Goal: Task Accomplishment & Management: Complete application form

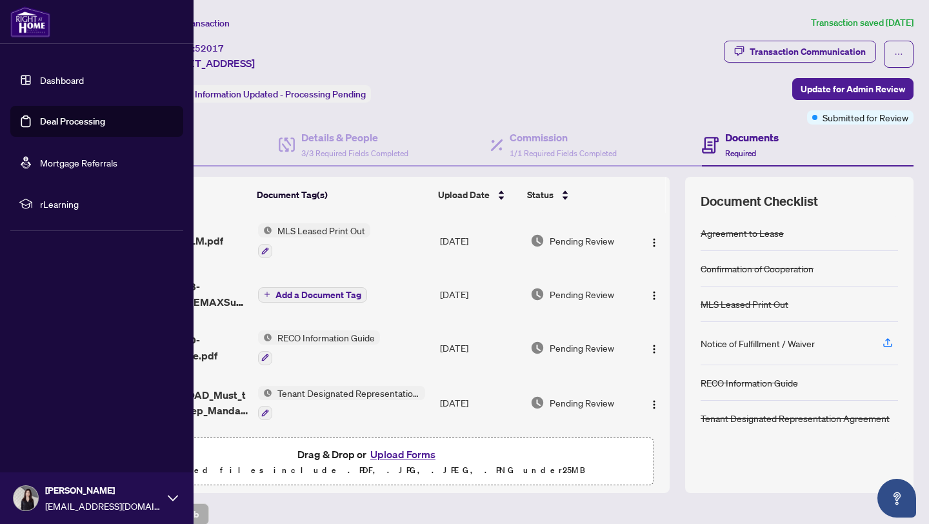
click at [40, 86] on link "Dashboard" at bounding box center [62, 80] width 44 height 12
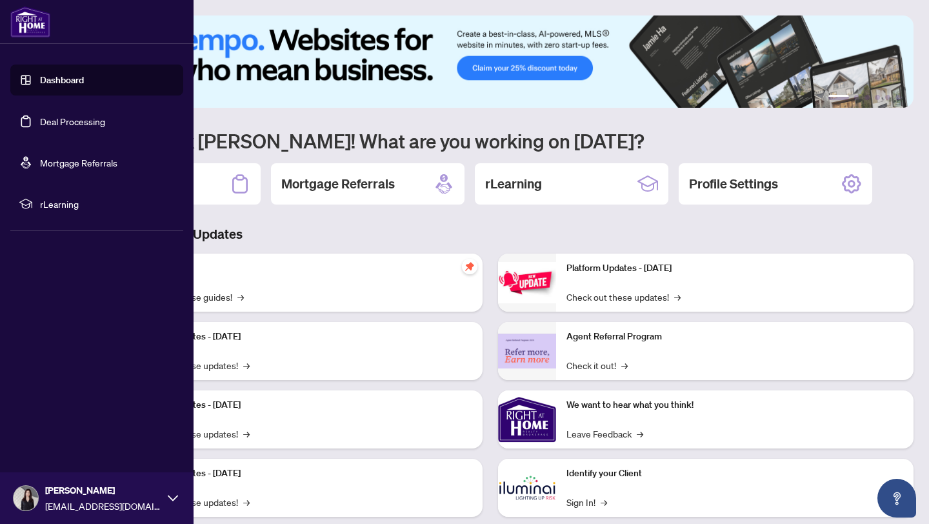
click at [57, 126] on link "Deal Processing" at bounding box center [72, 122] width 65 height 12
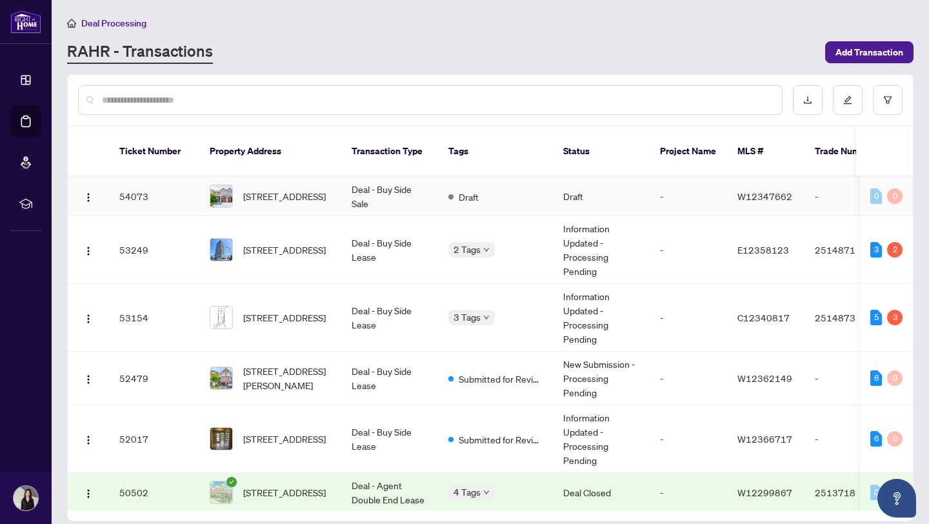
click at [409, 206] on td "Deal - Buy Side Sale" at bounding box center [389, 196] width 97 height 39
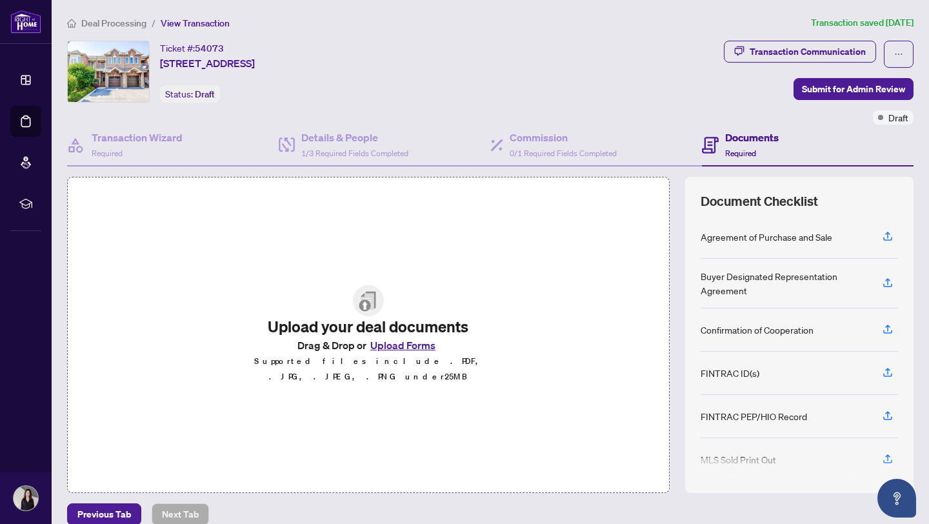
scroll to position [15, 0]
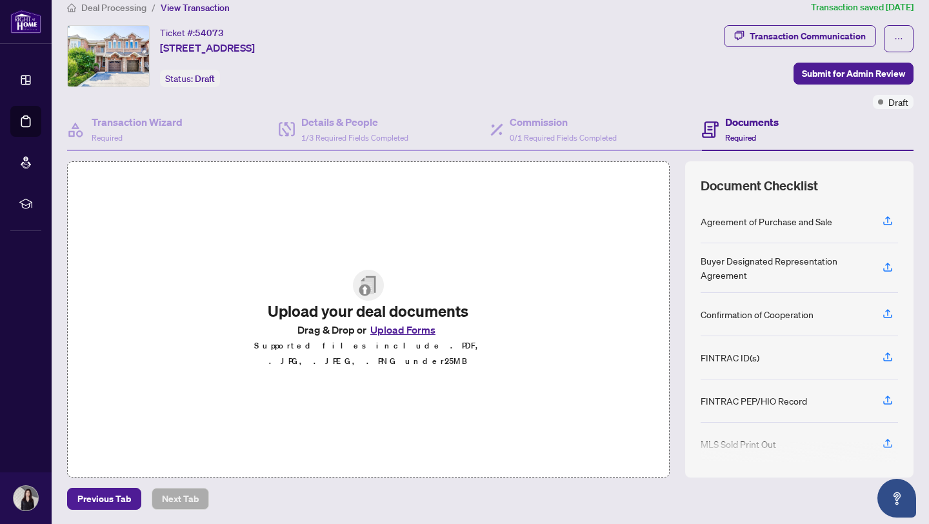
click at [385, 336] on button "Upload Forms" at bounding box center [403, 329] width 73 height 17
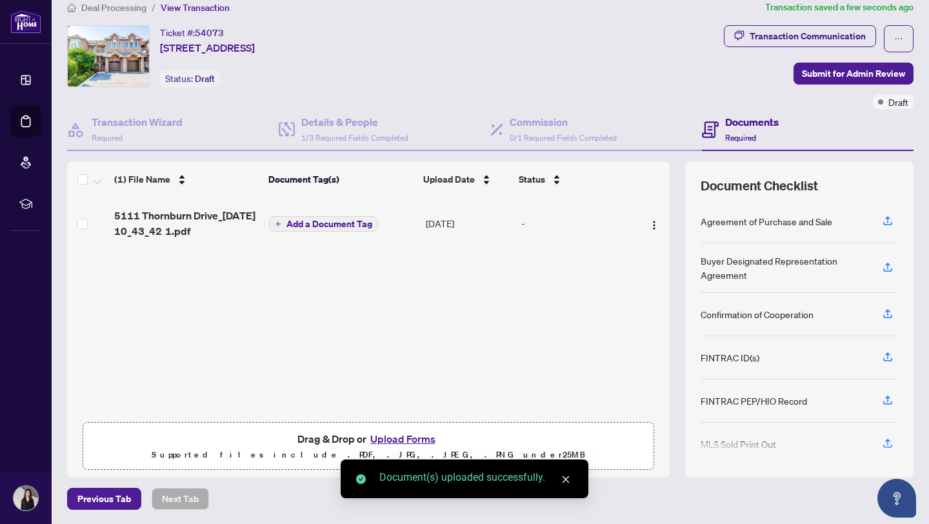
click at [343, 220] on span "Add a Document Tag" at bounding box center [330, 223] width 86 height 9
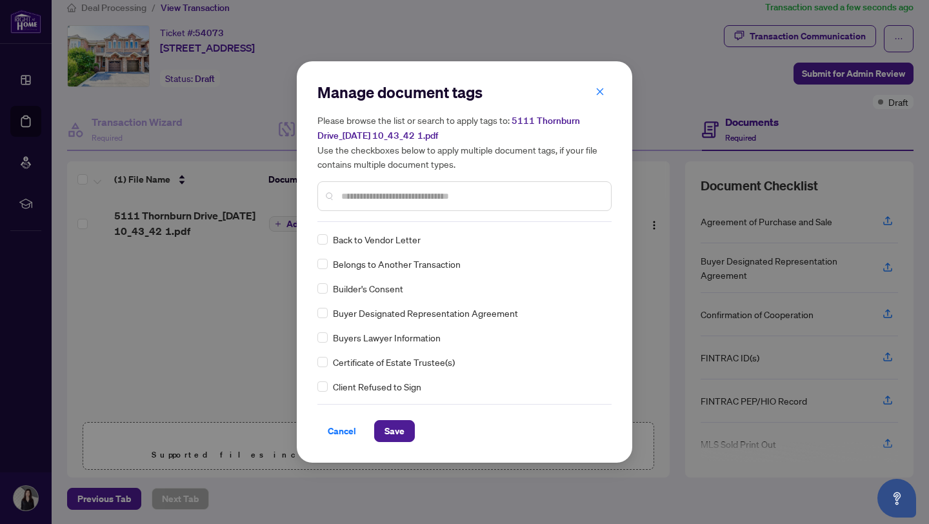
scroll to position [392, 0]
click at [392, 428] on span "Save" at bounding box center [395, 431] width 20 height 21
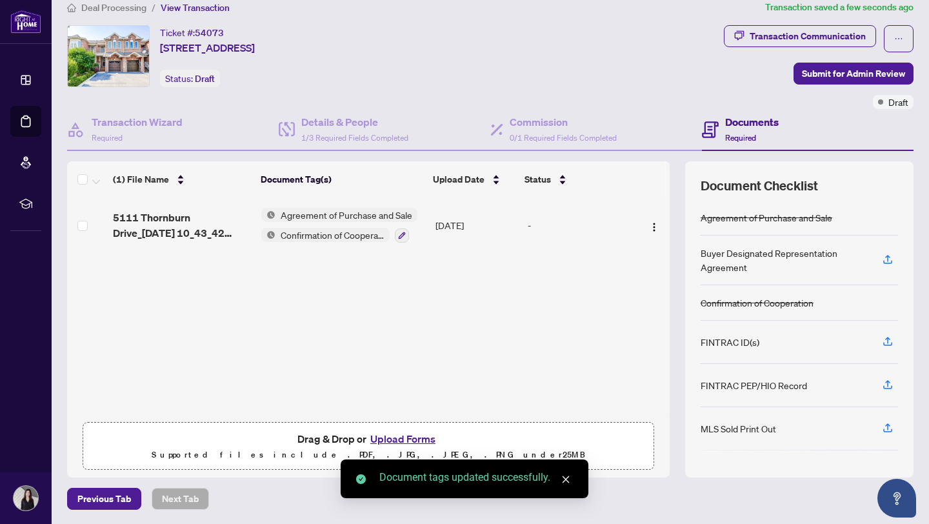
click at [385, 436] on button "Upload Forms" at bounding box center [403, 439] width 73 height 17
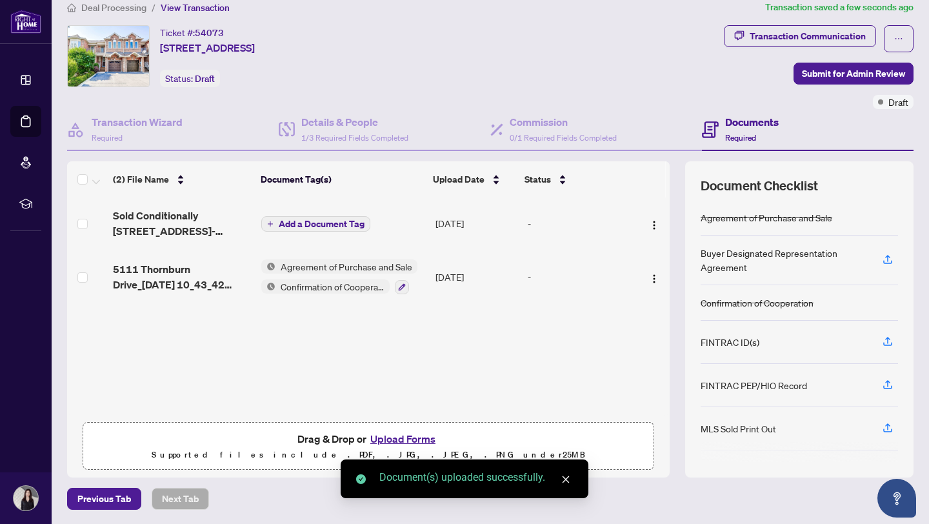
click at [362, 223] on span "Add a Document Tag" at bounding box center [322, 223] width 86 height 9
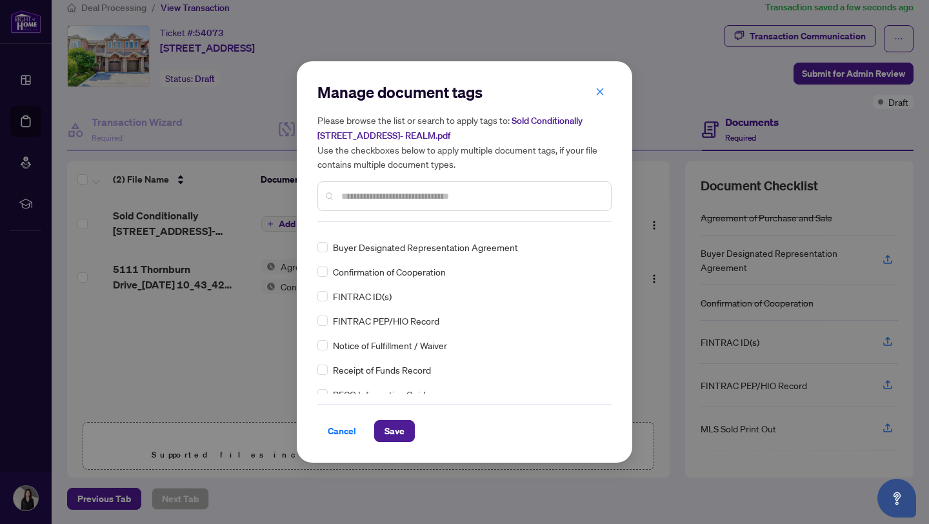
scroll to position [0, 0]
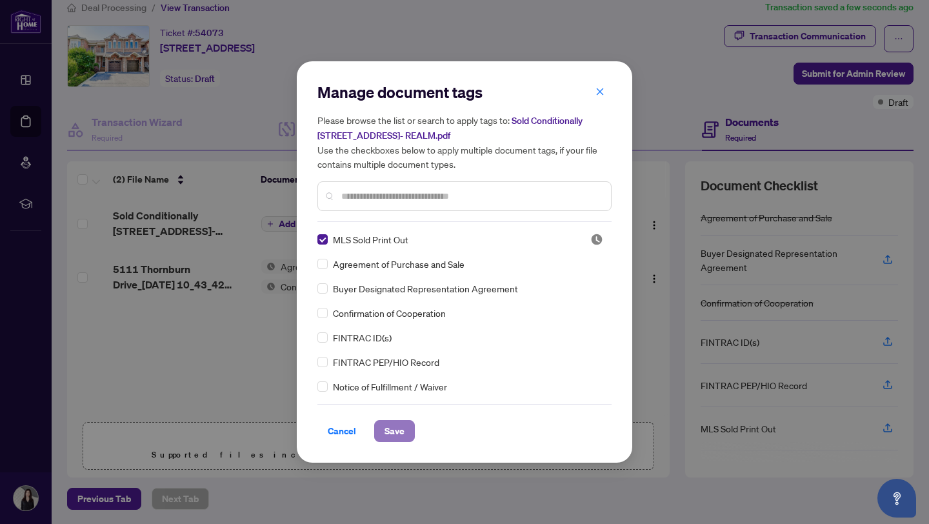
click at [391, 427] on span "Save" at bounding box center [395, 431] width 20 height 21
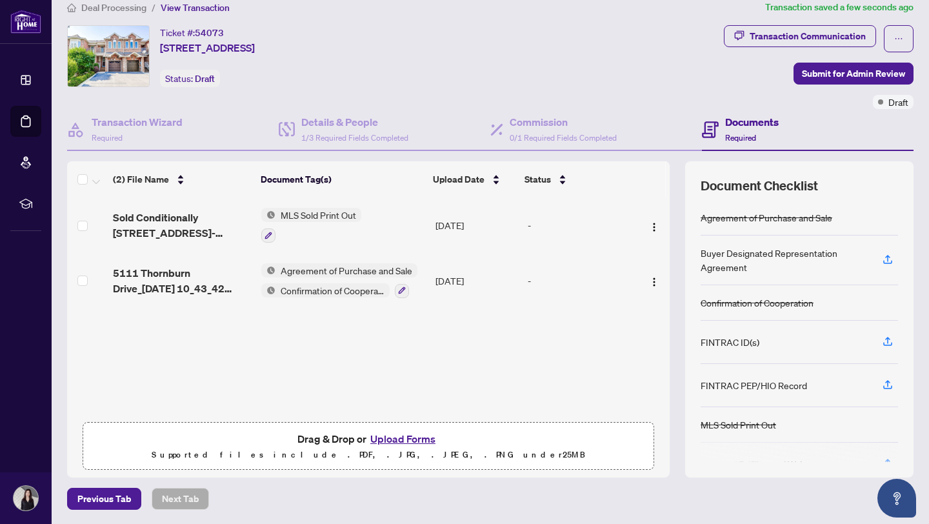
click at [411, 437] on button "Upload Forms" at bounding box center [403, 439] width 73 height 17
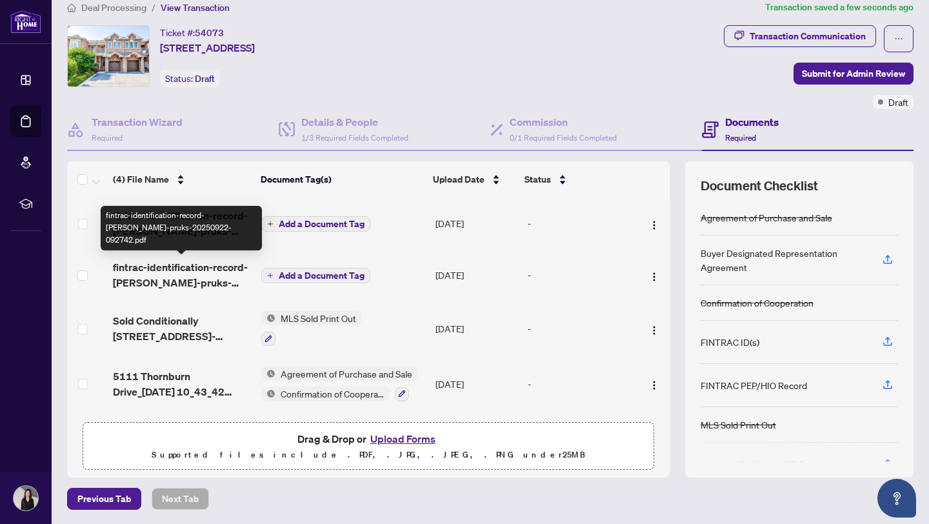
click at [208, 277] on span "fintrac-identification-record-[PERSON_NAME]-pruks-20250922-092742.pdf" at bounding box center [182, 274] width 138 height 31
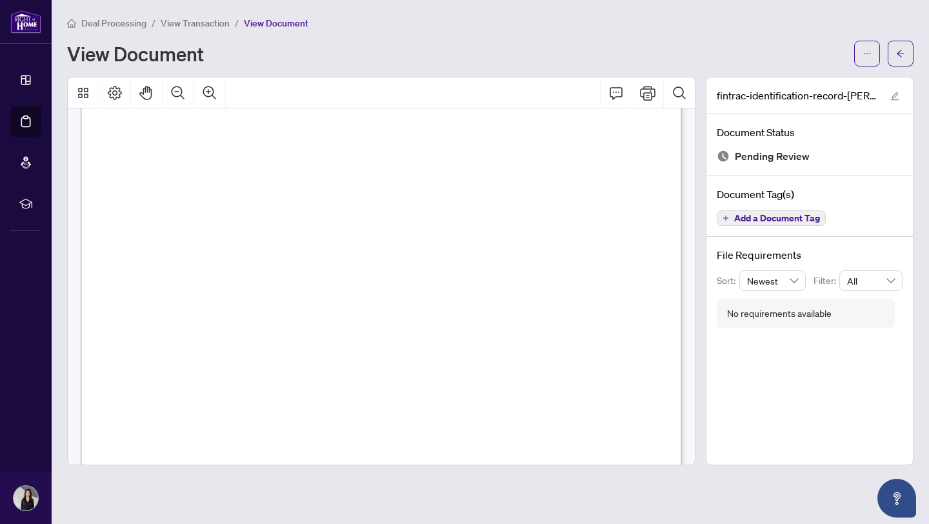
scroll to position [3467, 0]
click at [890, 55] on button "button" at bounding box center [901, 54] width 26 height 26
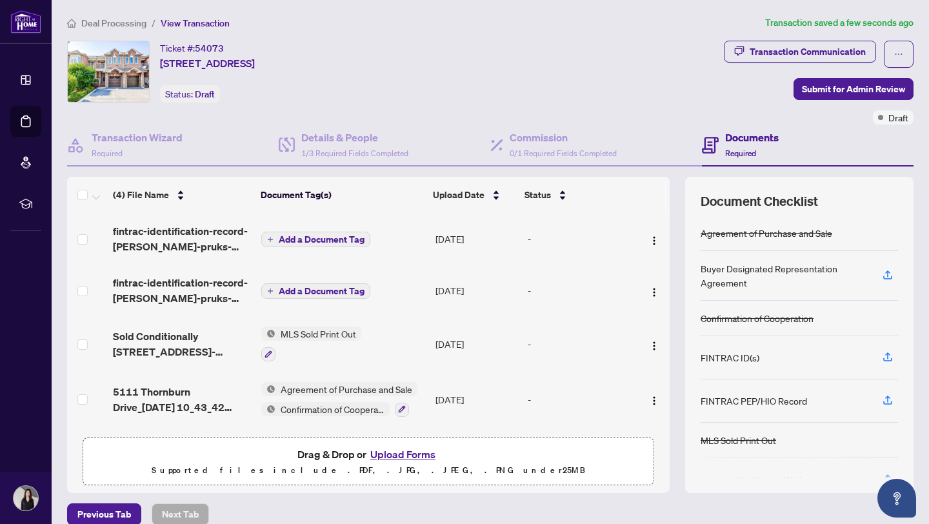
click at [282, 287] on span "Add a Document Tag" at bounding box center [322, 291] width 86 height 9
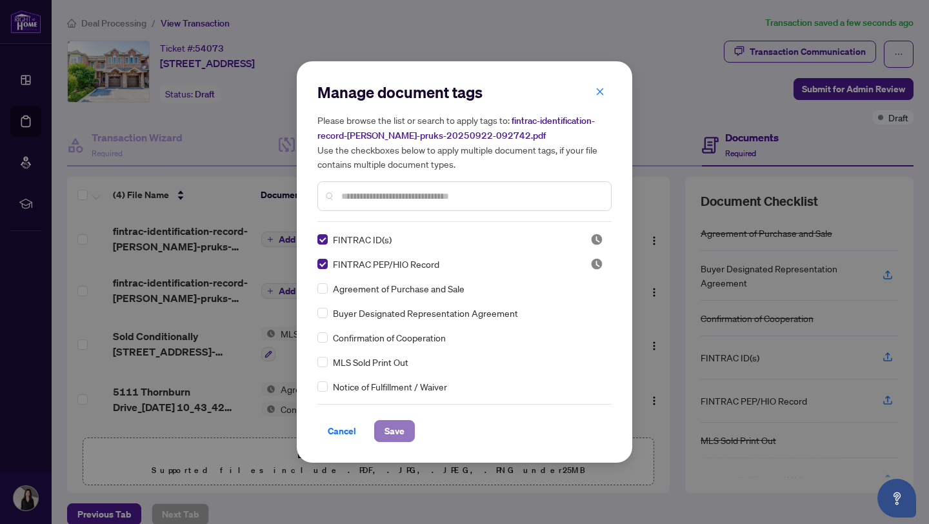
click at [394, 423] on span "Save" at bounding box center [395, 431] width 20 height 21
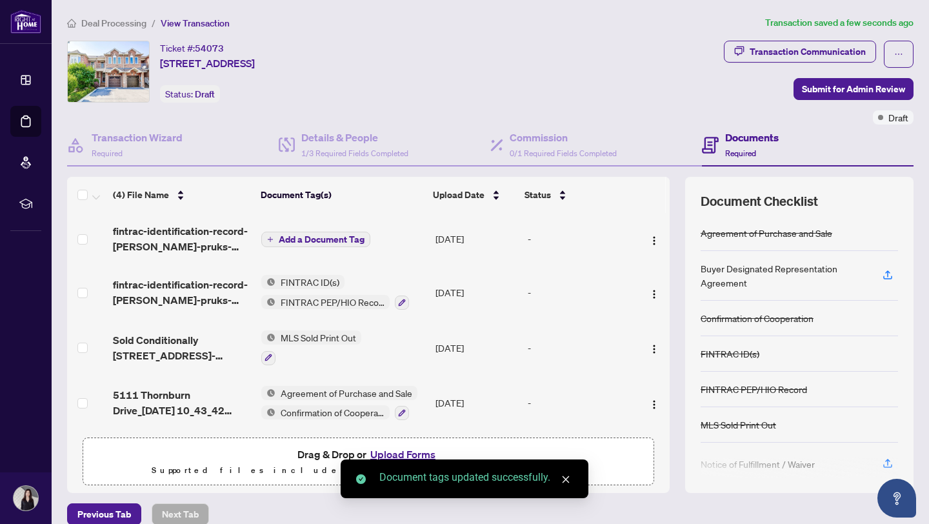
click at [279, 238] on span "Add a Document Tag" at bounding box center [322, 239] width 86 height 9
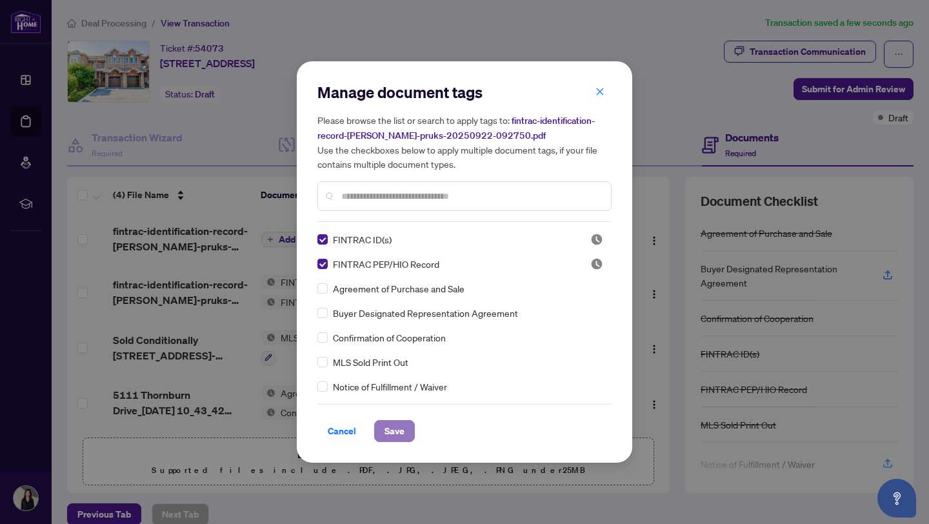
click at [391, 430] on span "Save" at bounding box center [395, 431] width 20 height 21
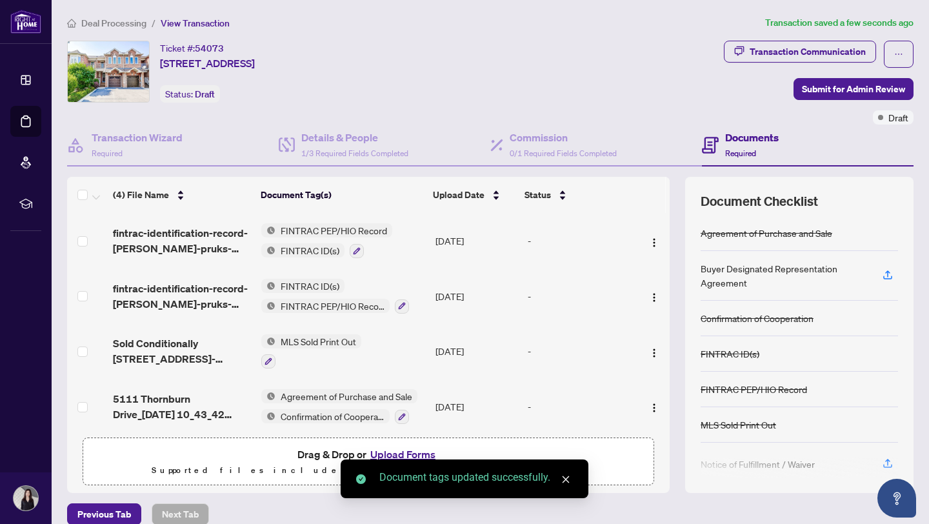
scroll to position [5, 0]
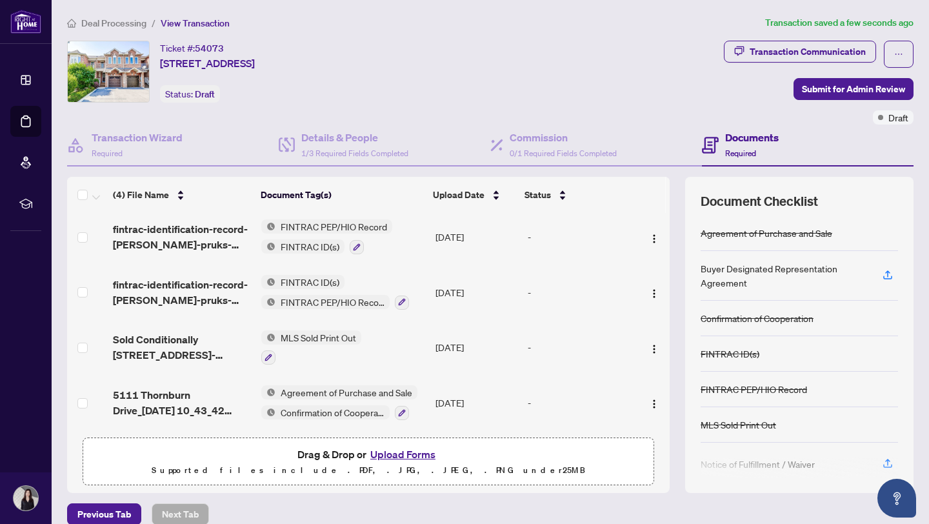
click at [398, 451] on button "Upload Forms" at bounding box center [403, 454] width 73 height 17
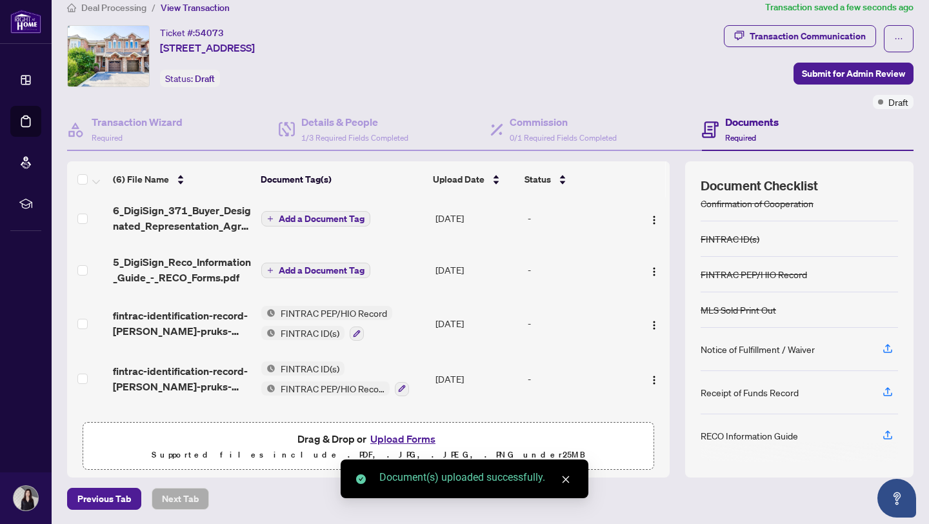
scroll to position [15, 0]
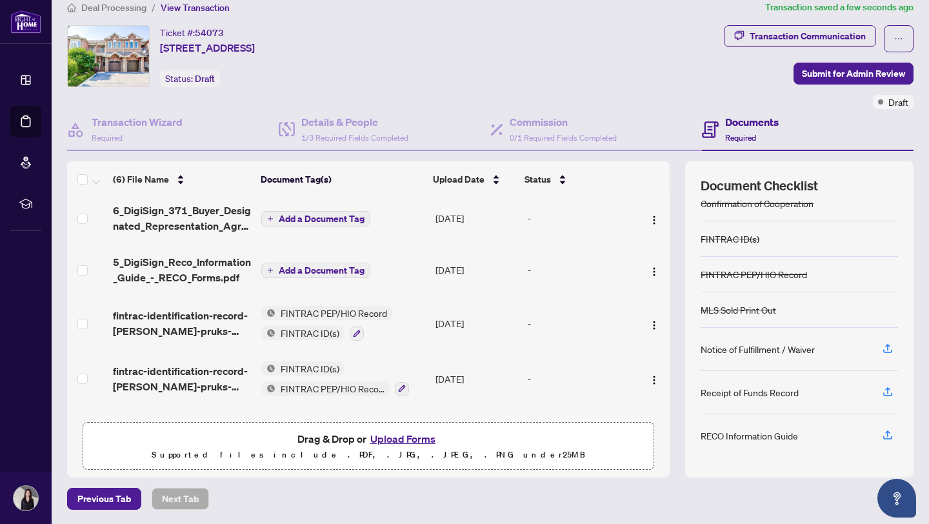
click at [279, 267] on span "Add a Document Tag" at bounding box center [322, 270] width 86 height 9
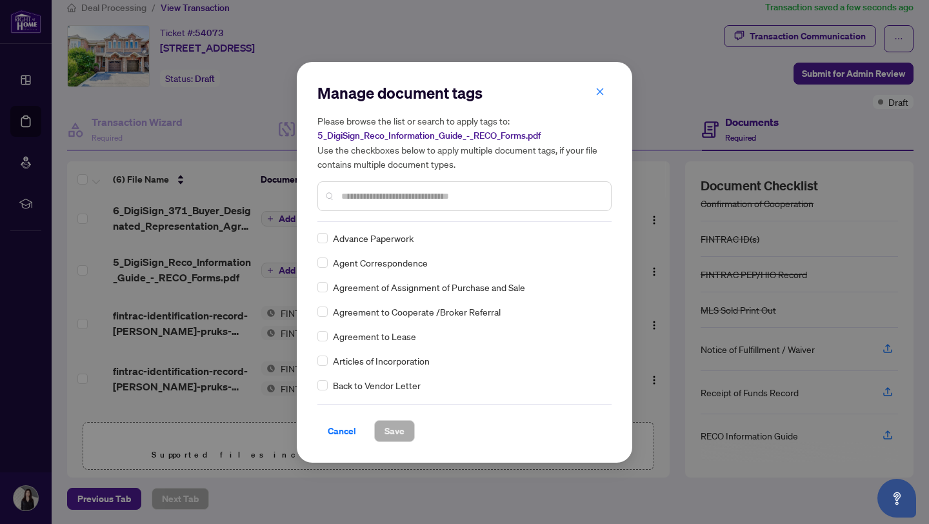
scroll to position [372, 0]
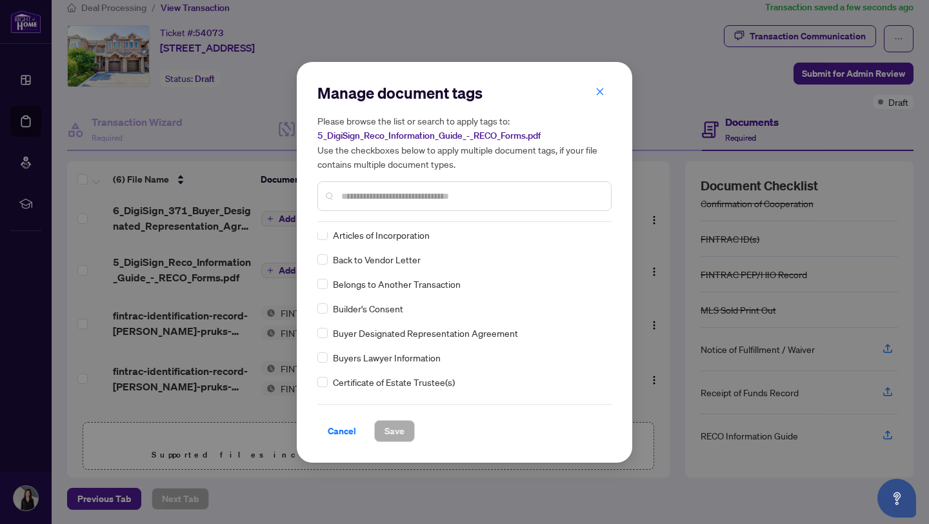
click at [390, 198] on input "text" at bounding box center [470, 196] width 259 height 14
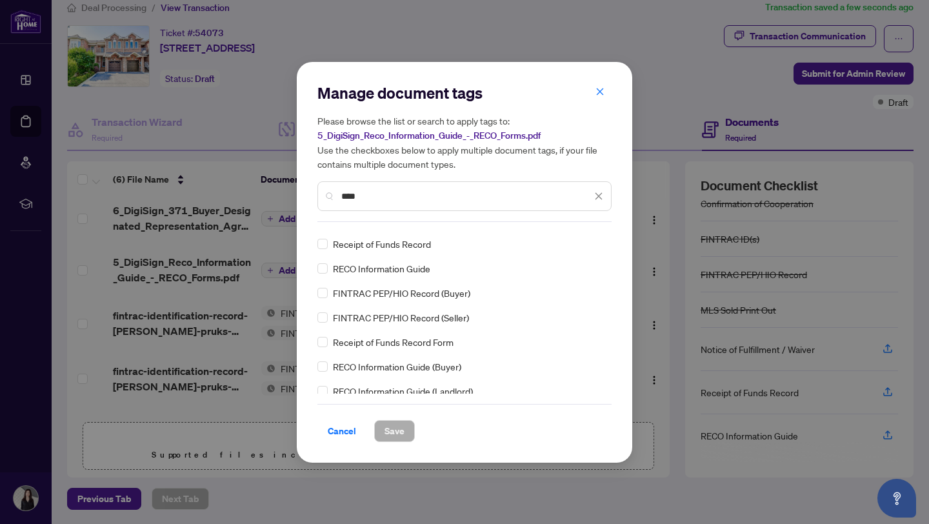
scroll to position [0, 0]
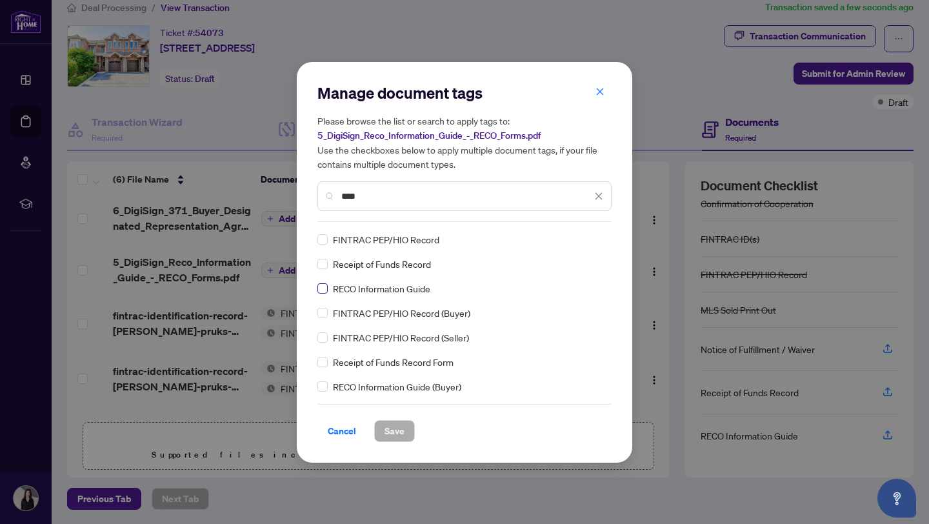
type input "****"
click at [391, 431] on span "Save" at bounding box center [395, 431] width 20 height 21
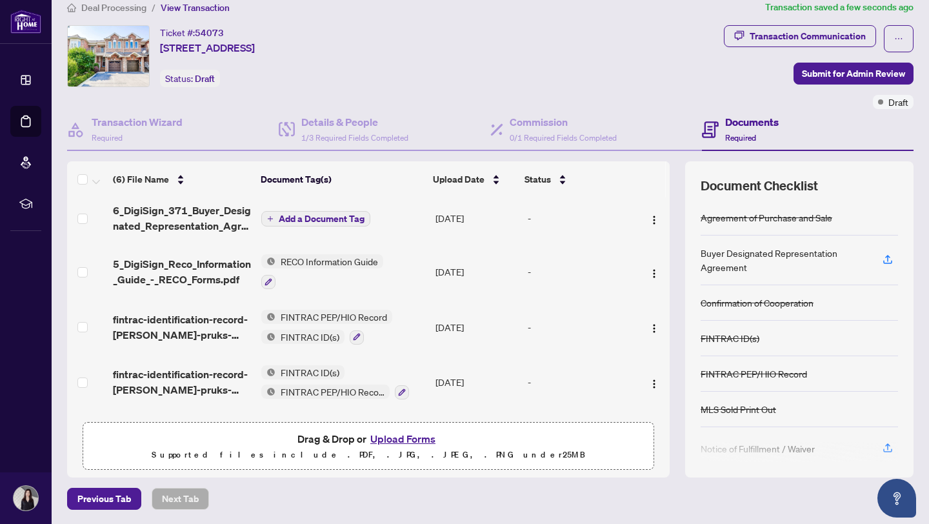
click at [334, 217] on span "Add a Document Tag" at bounding box center [322, 218] width 86 height 9
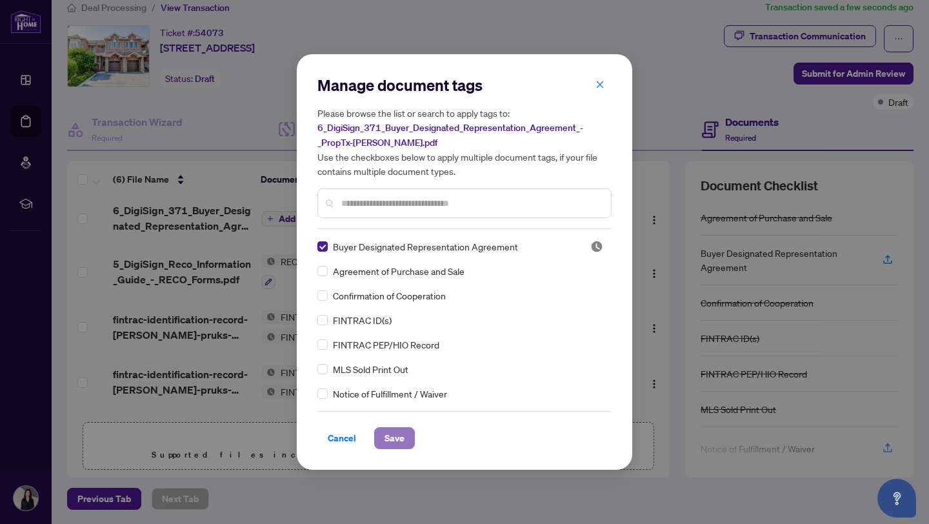
click at [381, 443] on button "Save" at bounding box center [394, 438] width 41 height 22
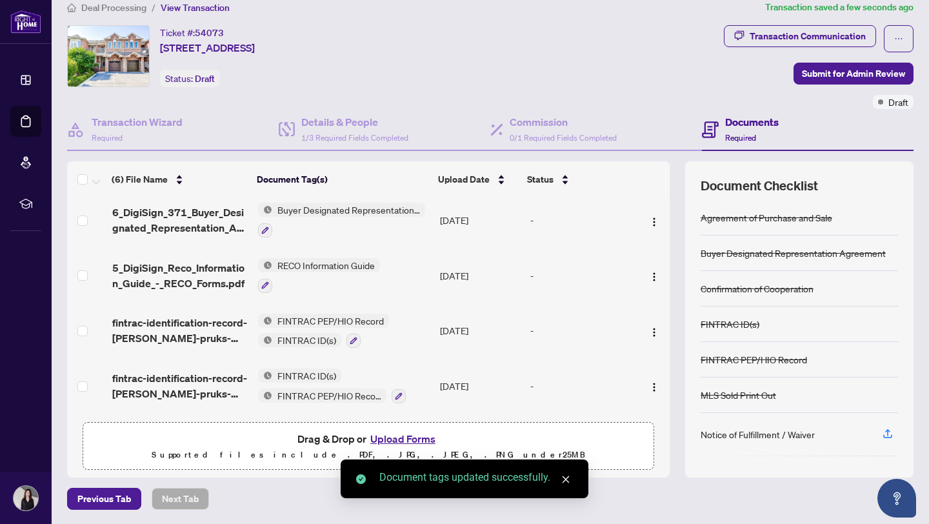
scroll to position [77, 0]
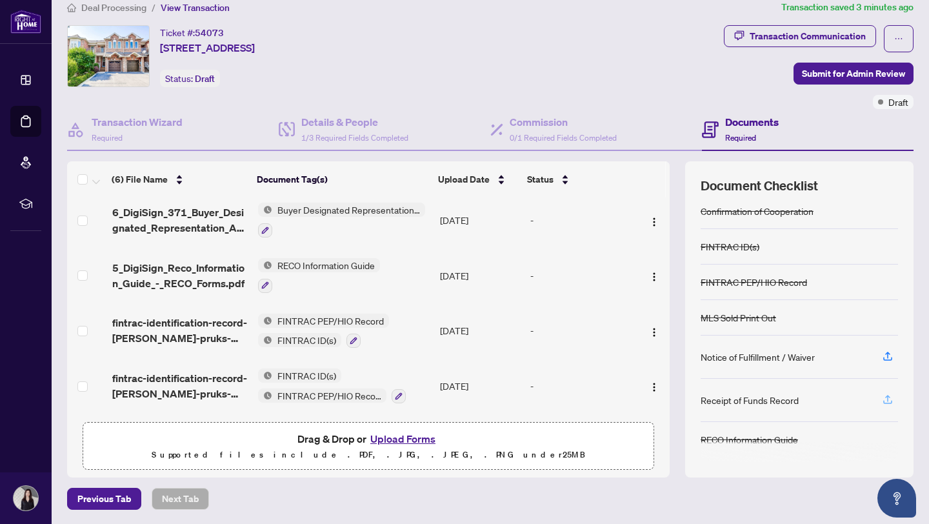
click at [891, 401] on icon "button" at bounding box center [888, 401] width 9 height 3
click at [350, 122] on h4 "Details & People" at bounding box center [354, 121] width 107 height 15
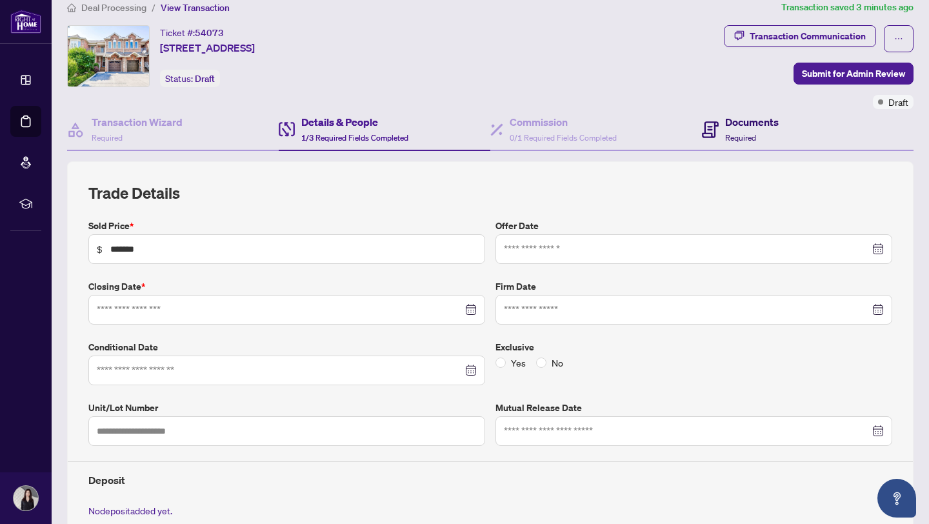
click at [777, 139] on div "Documents Required" at bounding box center [753, 129] width 54 height 30
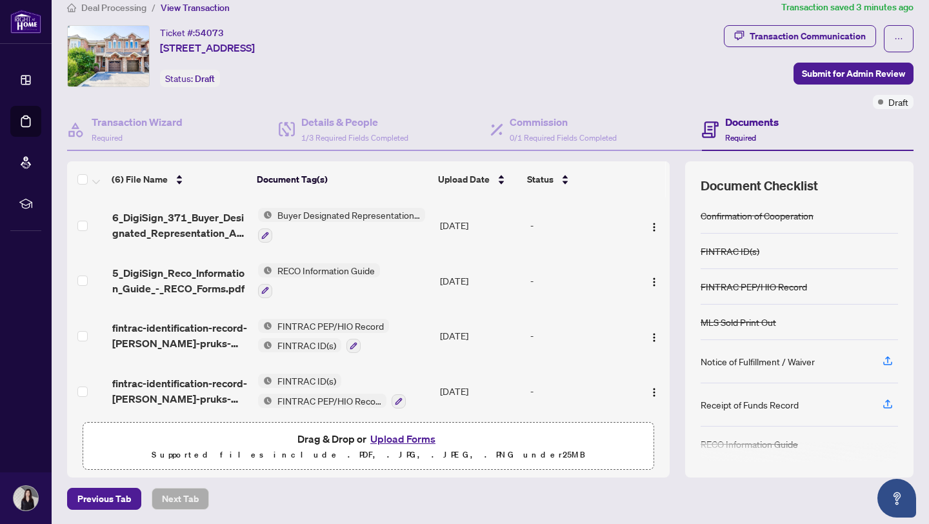
scroll to position [75, 0]
click at [732, 399] on div "Receipt of Funds Record" at bounding box center [750, 403] width 98 height 14
click at [884, 399] on icon "button" at bounding box center [888, 402] width 12 height 12
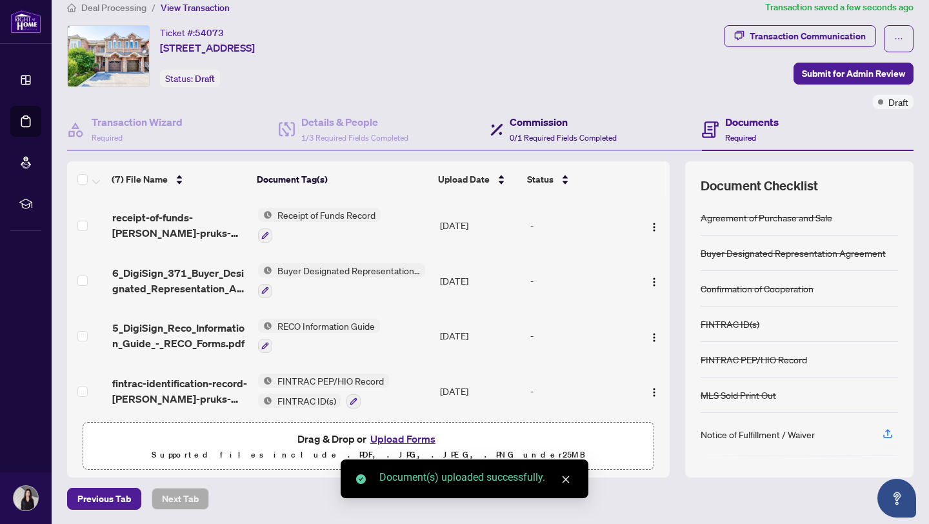
click at [533, 122] on h4 "Commission" at bounding box center [563, 121] width 107 height 15
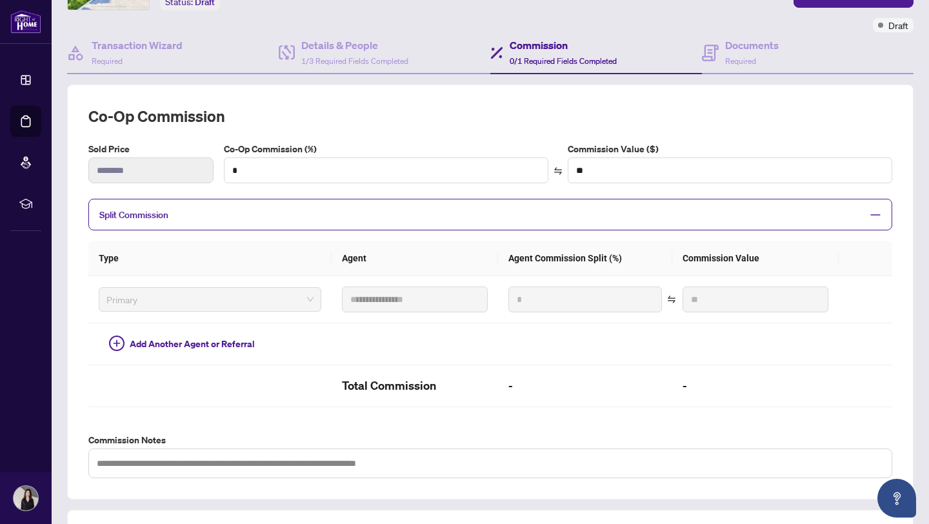
scroll to position [108, 0]
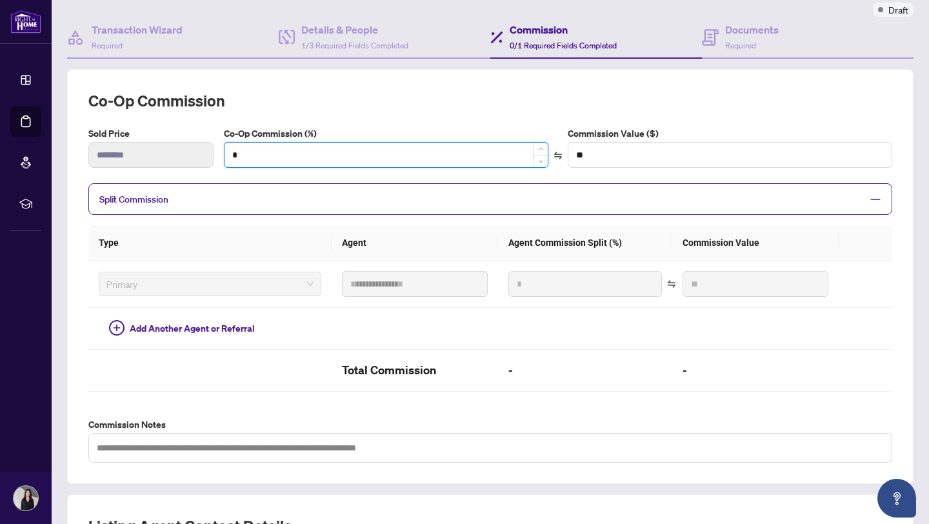
click at [282, 156] on input "*" at bounding box center [386, 155] width 323 height 25
type input "*"
type input "*******"
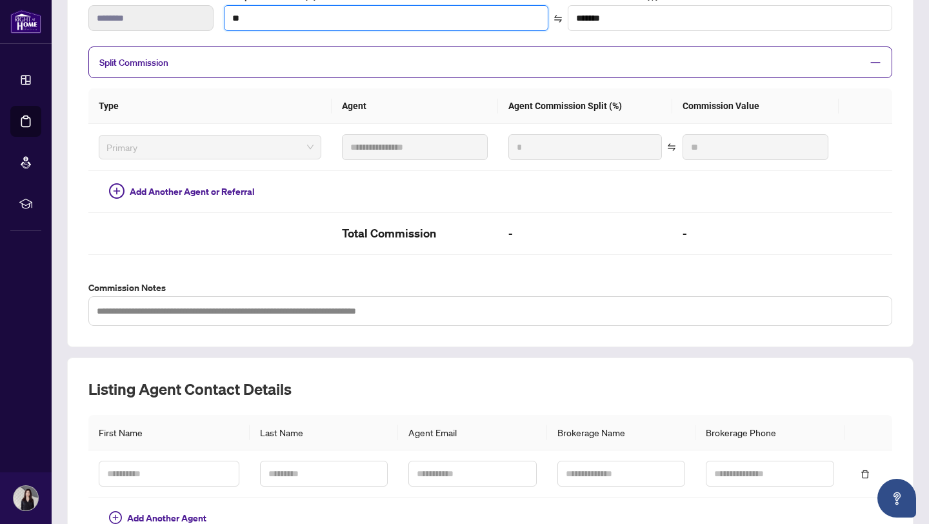
scroll to position [265, 0]
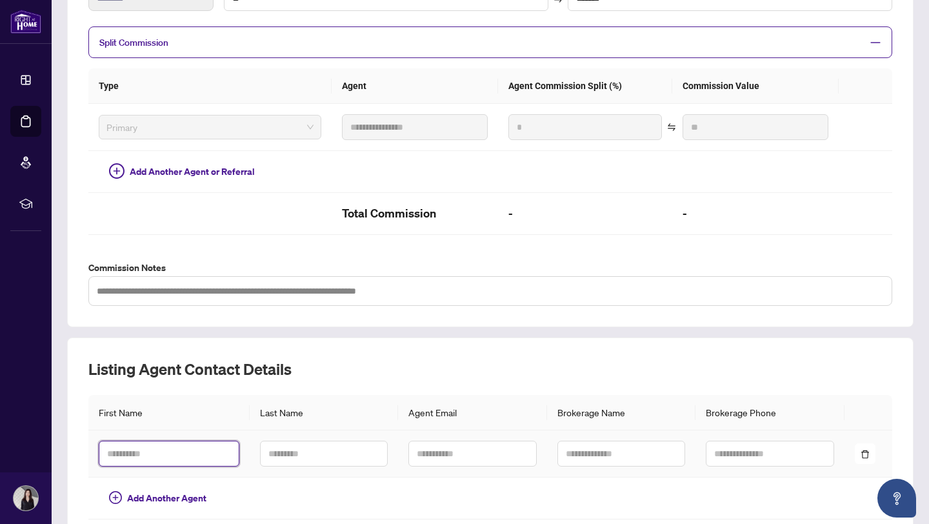
type input "*"
click at [166, 452] on input "text" at bounding box center [169, 454] width 141 height 26
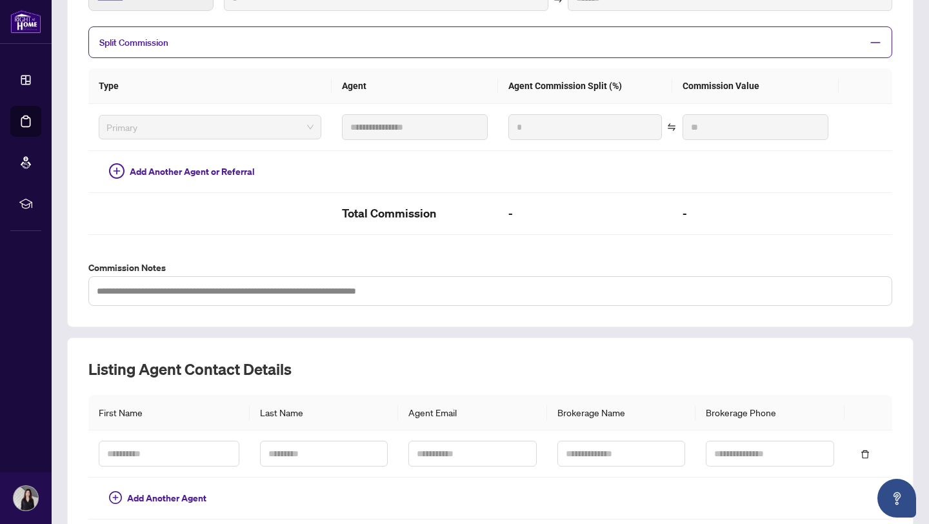
type input "***"
type input "*******"
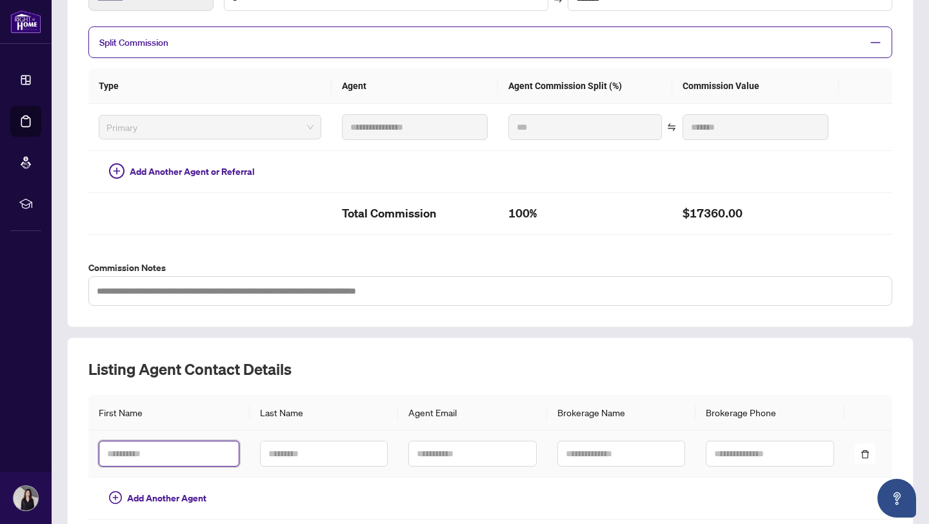
click at [170, 449] on input "text" at bounding box center [169, 454] width 141 height 26
type input "***"
click at [269, 458] on input "text" at bounding box center [324, 454] width 128 height 26
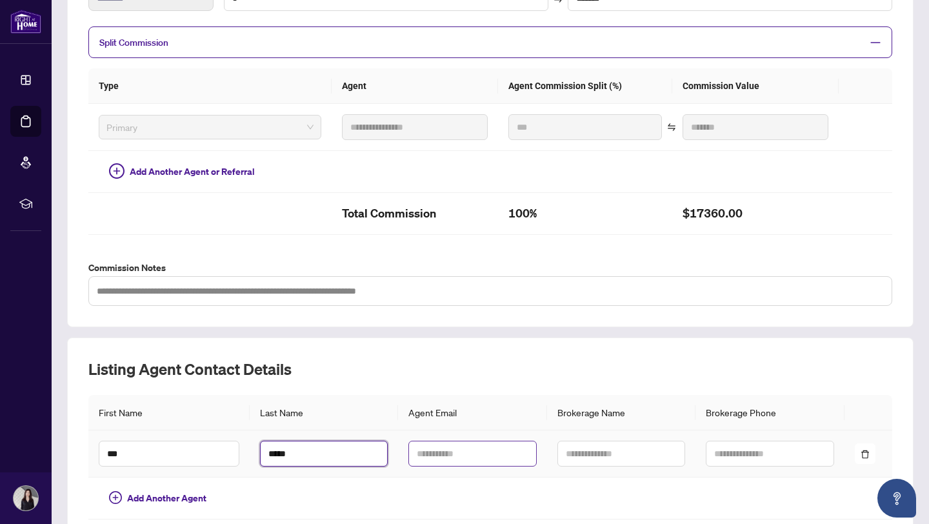
type input "*****"
click at [438, 456] on input "text" at bounding box center [473, 454] width 128 height 26
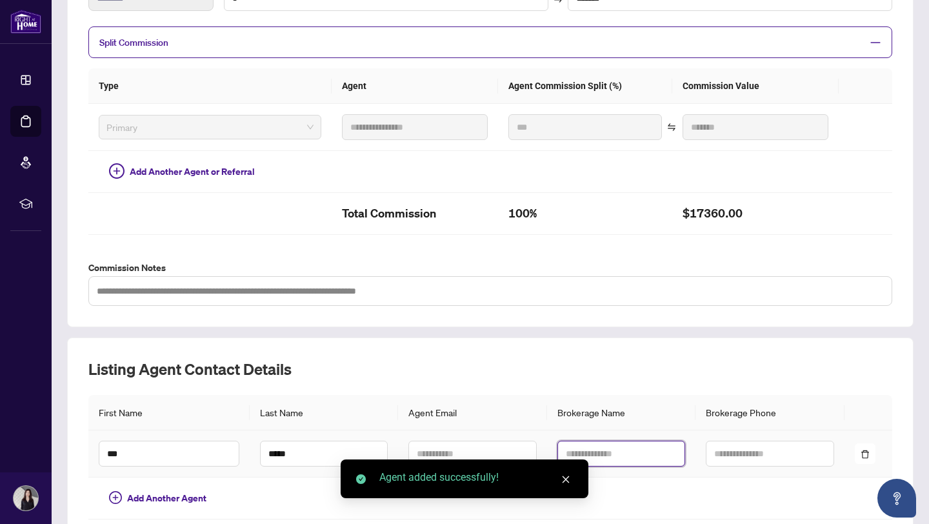
click at [585, 454] on input "text" at bounding box center [622, 454] width 128 height 26
paste input "**********"
type input "**********"
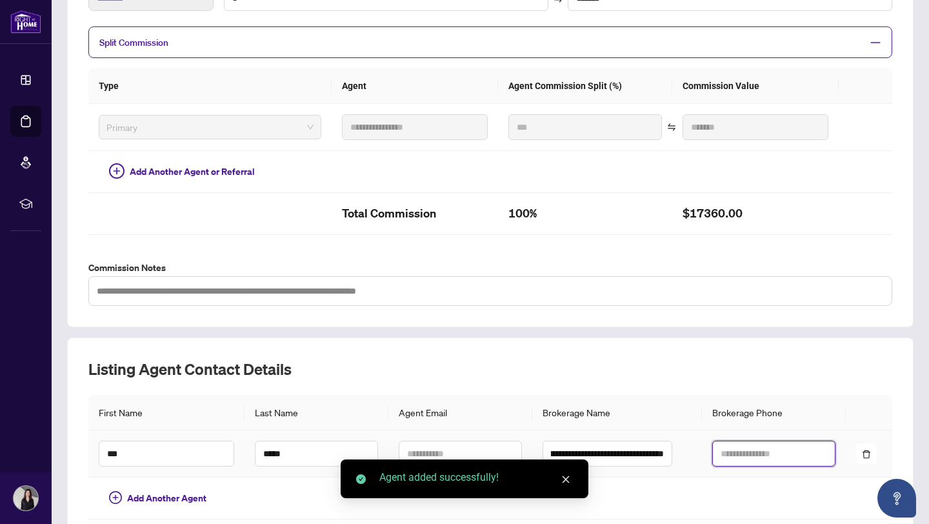
click at [713, 453] on input "text" at bounding box center [774, 454] width 123 height 26
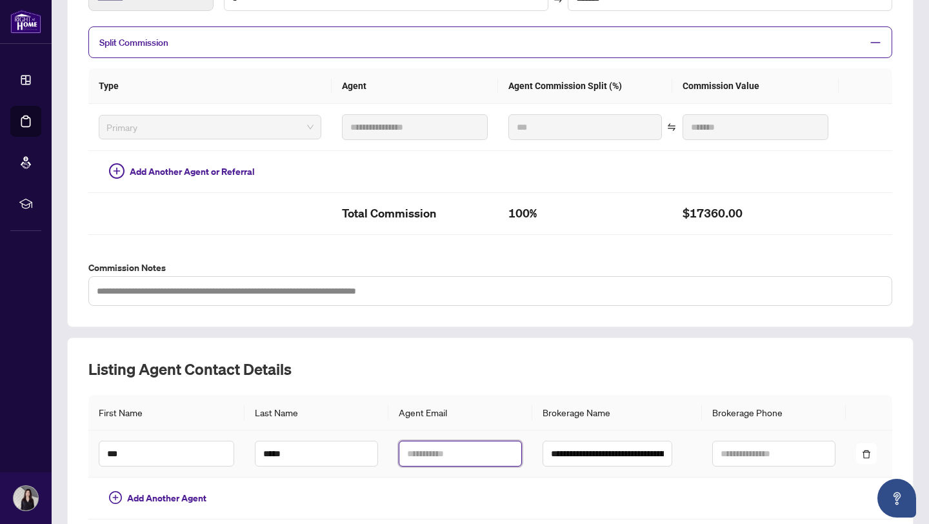
click at [423, 454] on input "text" at bounding box center [460, 454] width 123 height 26
paste input "**********"
type input "**********"
click at [771, 449] on input "text" at bounding box center [774, 454] width 123 height 26
click at [749, 452] on input "text" at bounding box center [774, 454] width 123 height 26
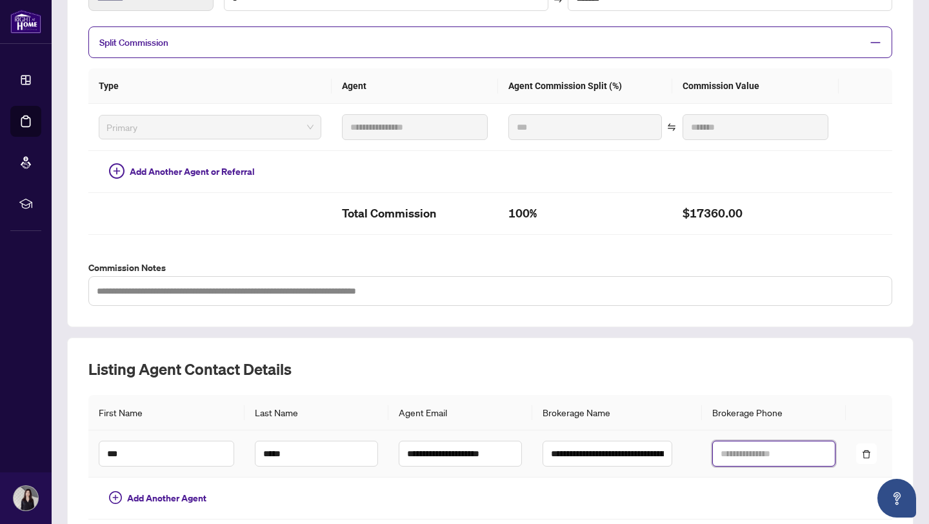
paste input "**********"
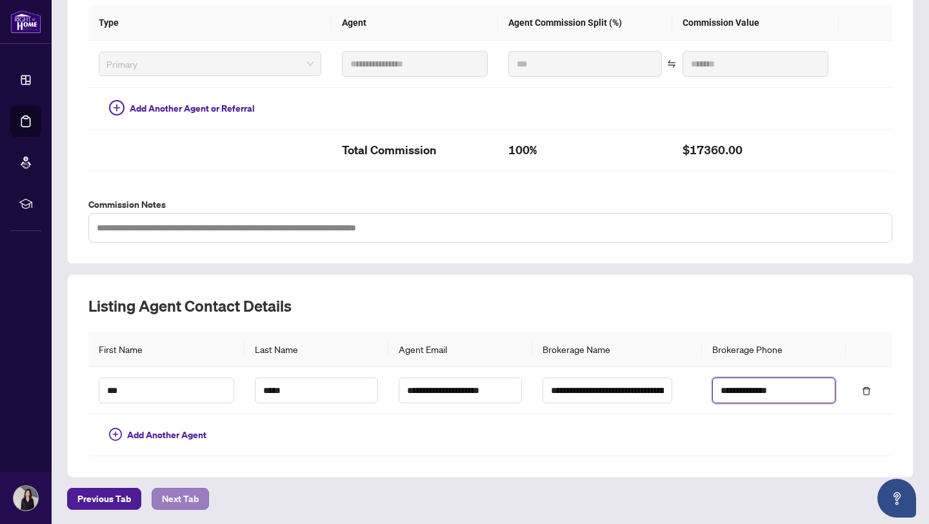
type input "**********"
click at [183, 493] on span "Next Tab" at bounding box center [180, 499] width 37 height 21
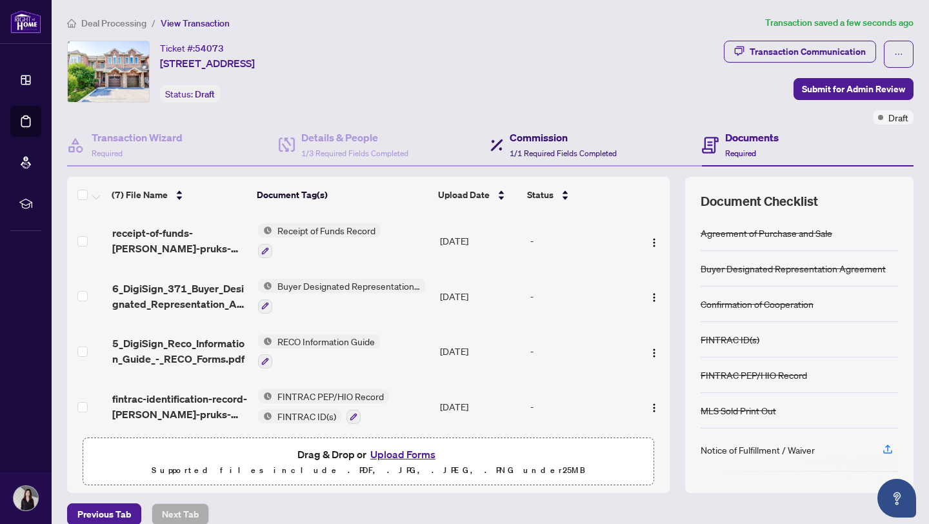
click at [564, 149] on span "1/1 Required Fields Completed" at bounding box center [563, 153] width 107 height 10
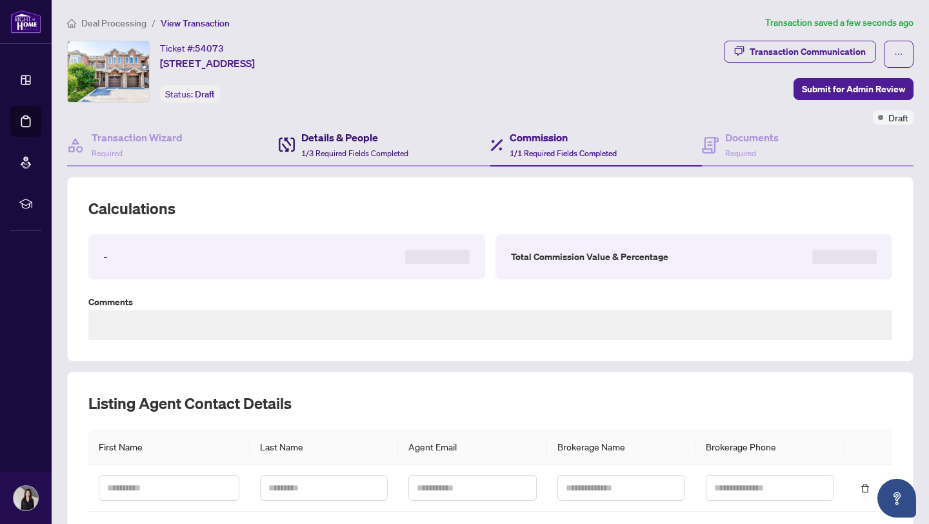
click at [325, 154] on span "1/3 Required Fields Completed" at bounding box center [354, 153] width 107 height 10
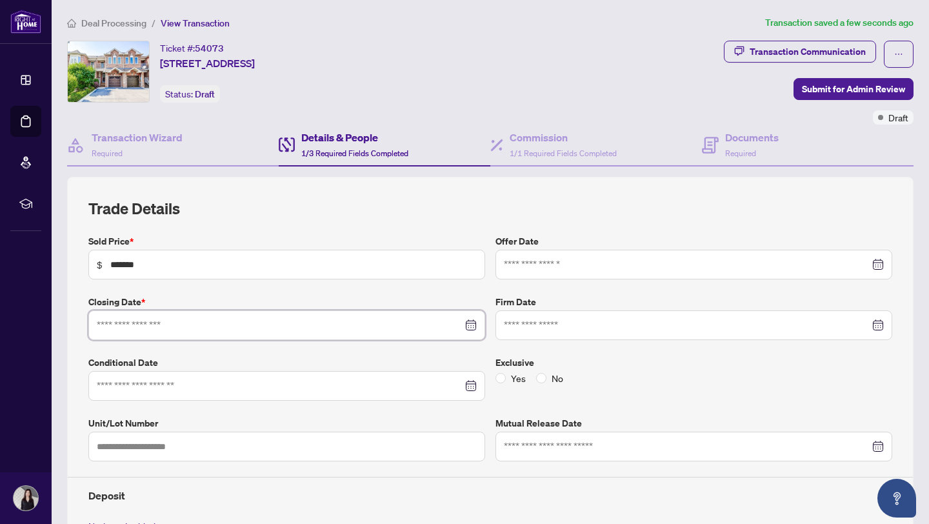
click at [170, 325] on input at bounding box center [280, 325] width 366 height 14
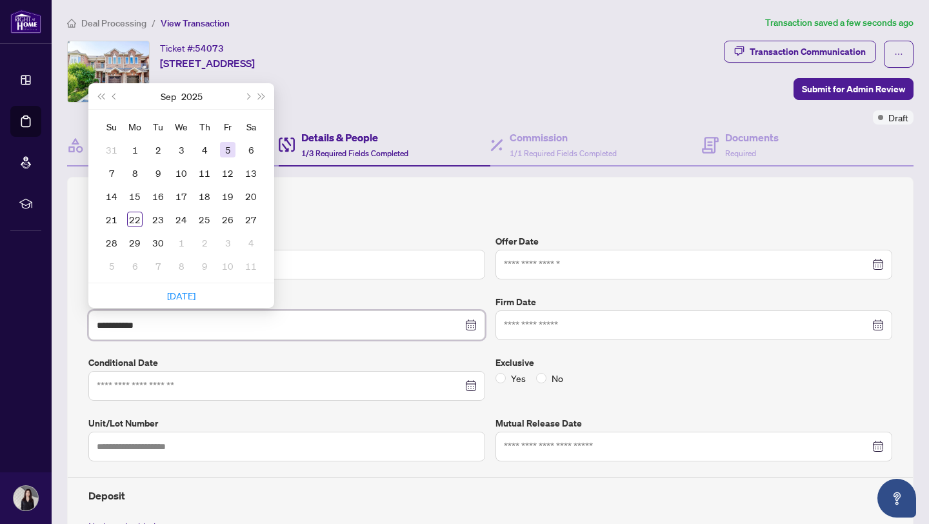
type input "**********"
click at [249, 97] on button "Next month (PageDown)" at bounding box center [247, 96] width 14 height 26
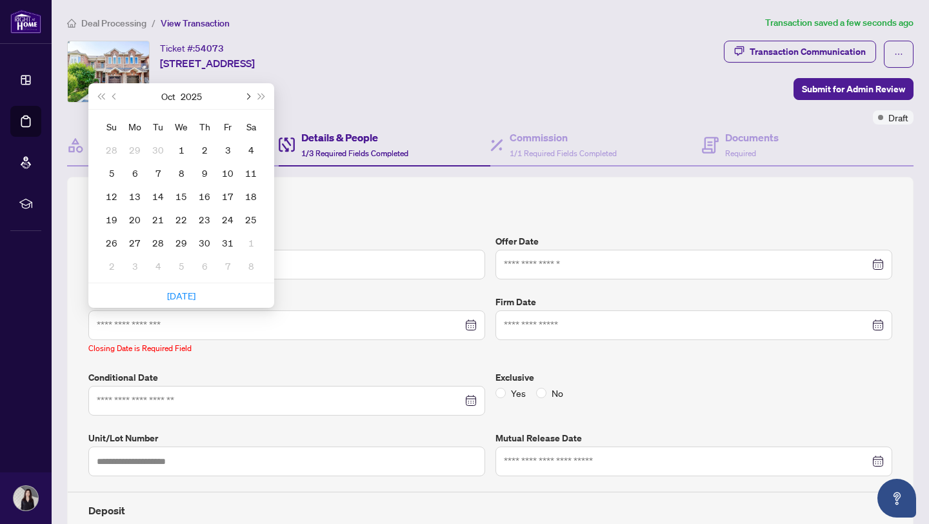
click at [249, 97] on button "Next month (PageDown)" at bounding box center [247, 96] width 14 height 26
type input "**********"
click at [186, 240] on div "26" at bounding box center [181, 242] width 15 height 15
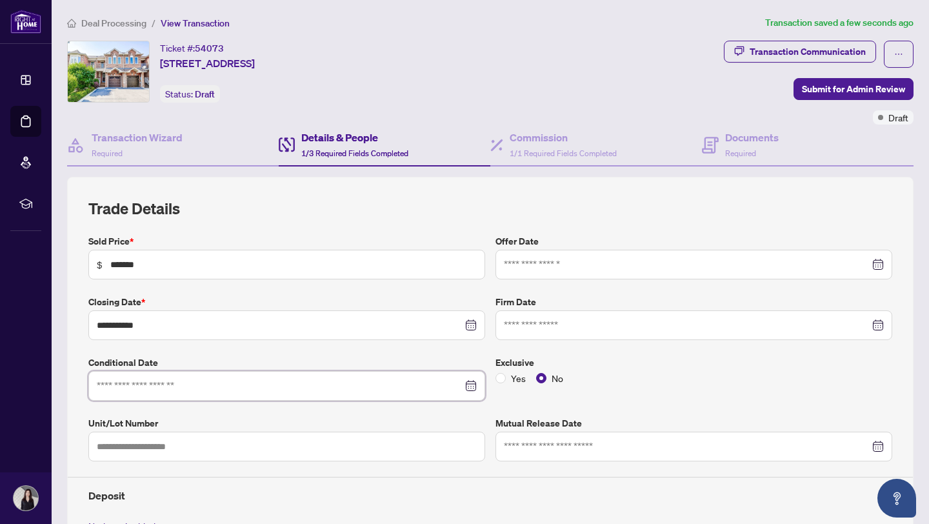
click at [292, 382] on input at bounding box center [280, 386] width 366 height 14
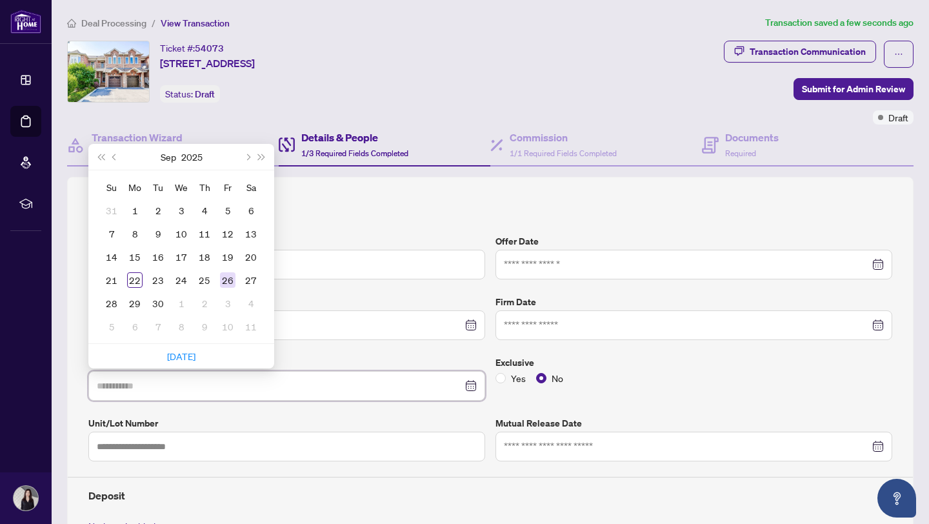
type input "**********"
click at [223, 278] on div "26" at bounding box center [227, 279] width 15 height 15
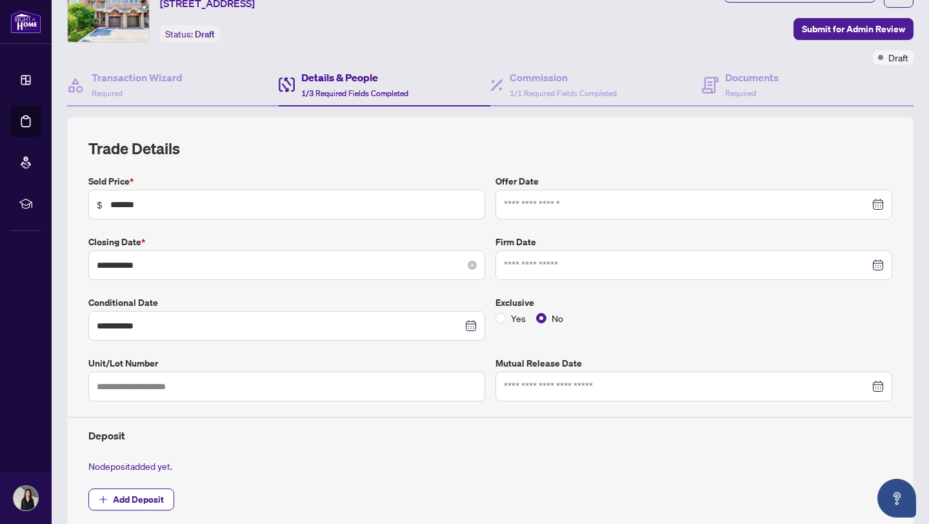
scroll to position [62, 0]
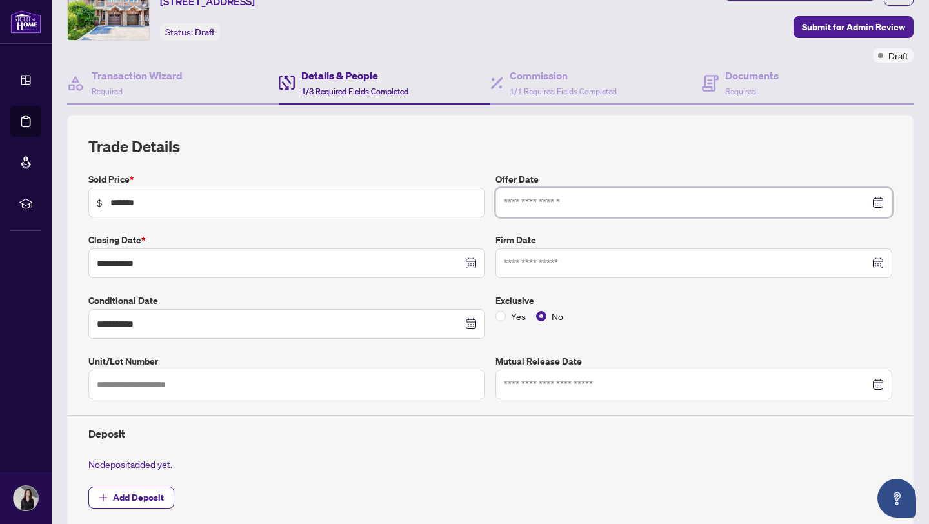
click at [559, 199] on input at bounding box center [687, 203] width 366 height 14
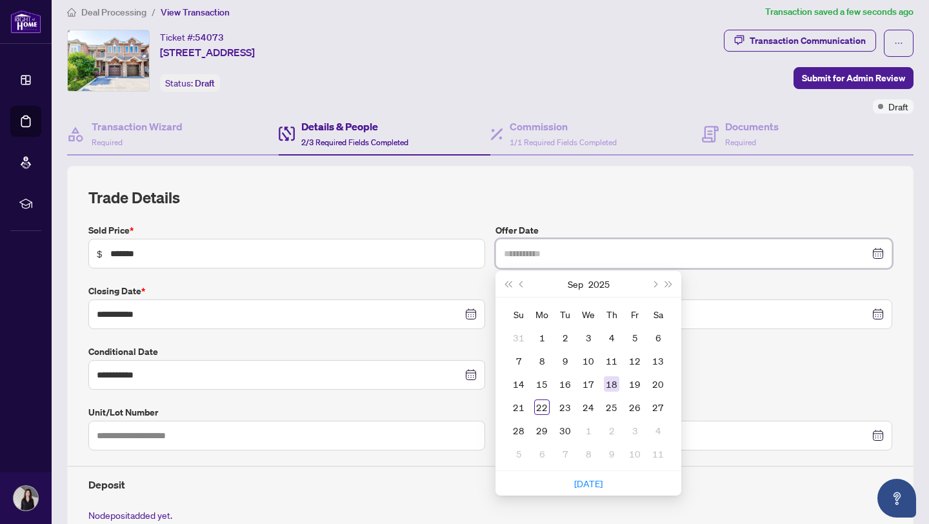
scroll to position [19, 0]
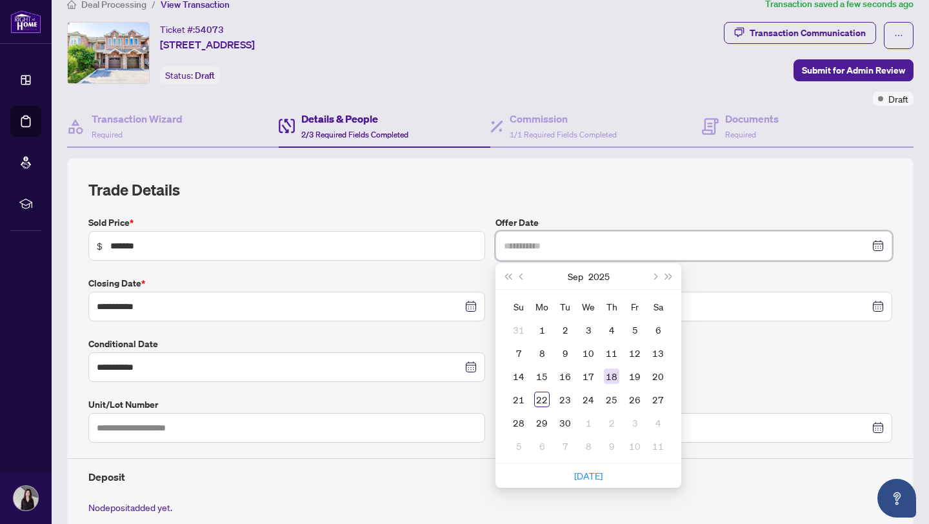
type input "**********"
click at [616, 376] on div "18" at bounding box center [611, 376] width 15 height 15
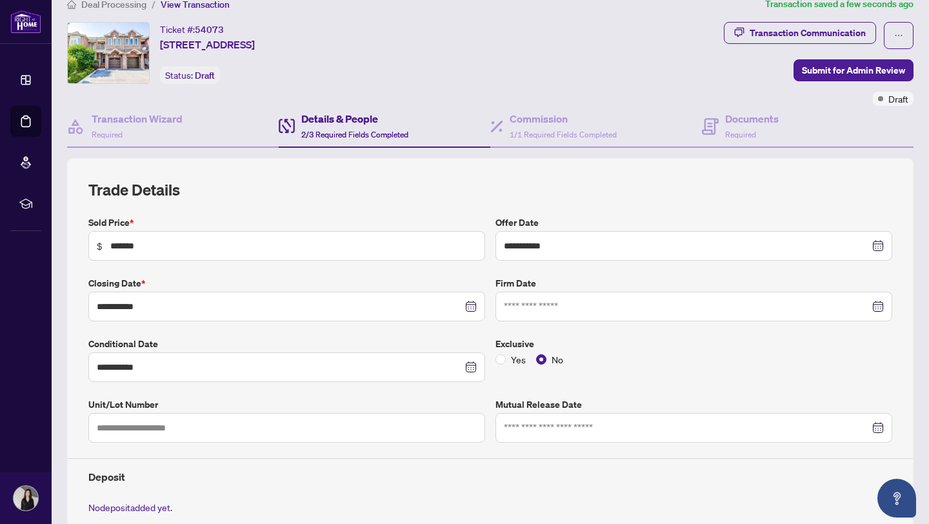
click at [339, 117] on h4 "Details & People" at bounding box center [354, 118] width 107 height 15
click at [512, 130] on span "1/1 Required Fields Completed" at bounding box center [563, 135] width 107 height 10
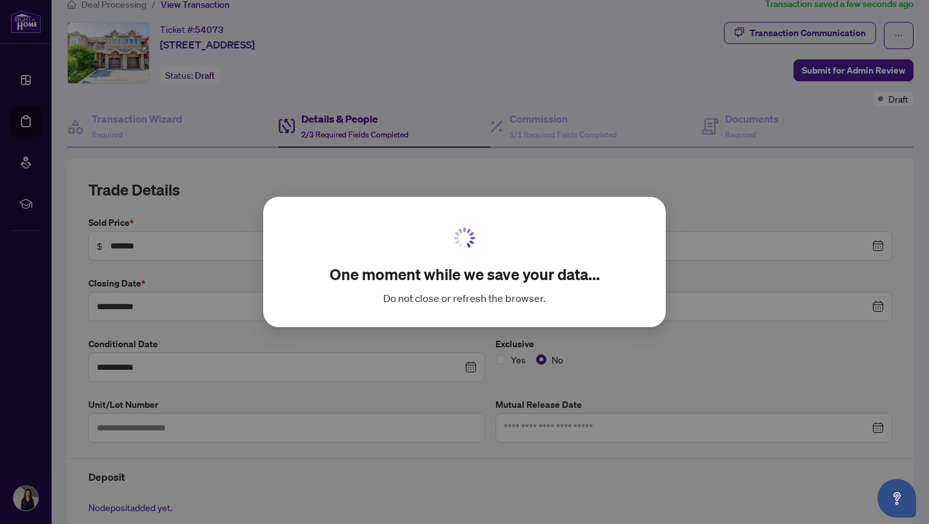
click at [727, 135] on div "One moment while we save your data... Do not close or refresh the browser. Canc…" at bounding box center [464, 262] width 929 height 524
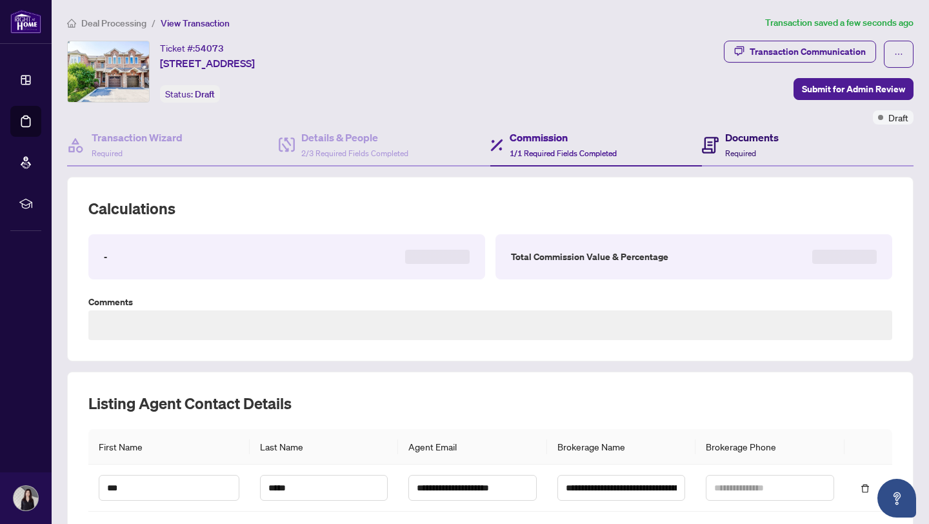
click at [726, 138] on h4 "Documents" at bounding box center [753, 137] width 54 height 15
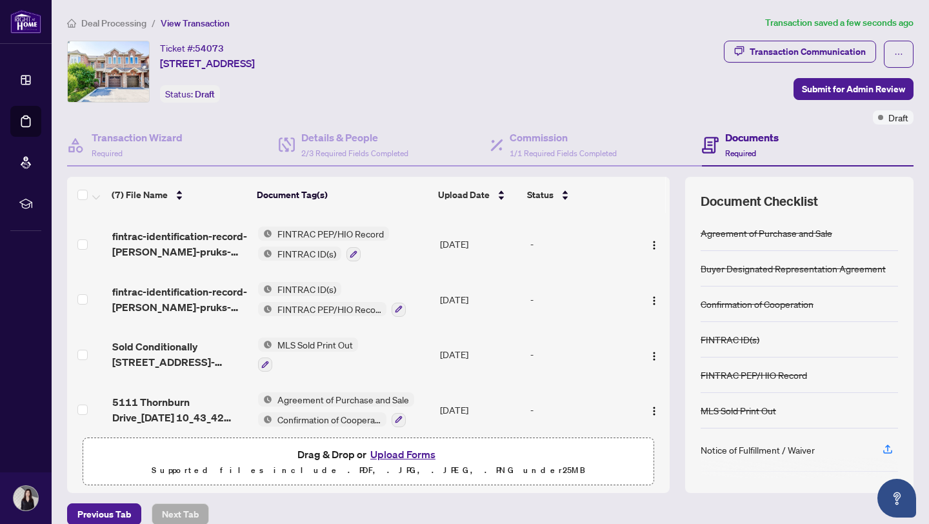
scroll to position [170, 0]
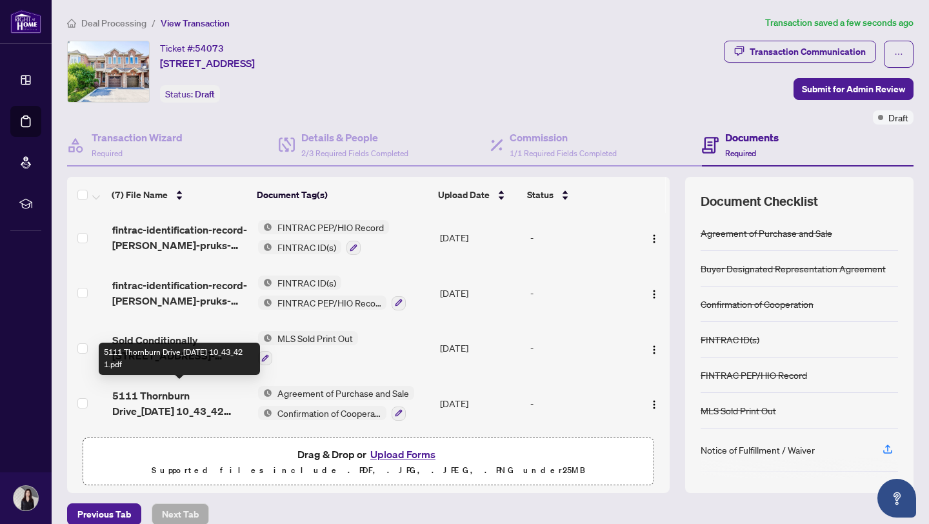
click at [167, 403] on span "5111 Thornburn Drive_[DATE] 10_43_42 1.pdf" at bounding box center [180, 403] width 136 height 31
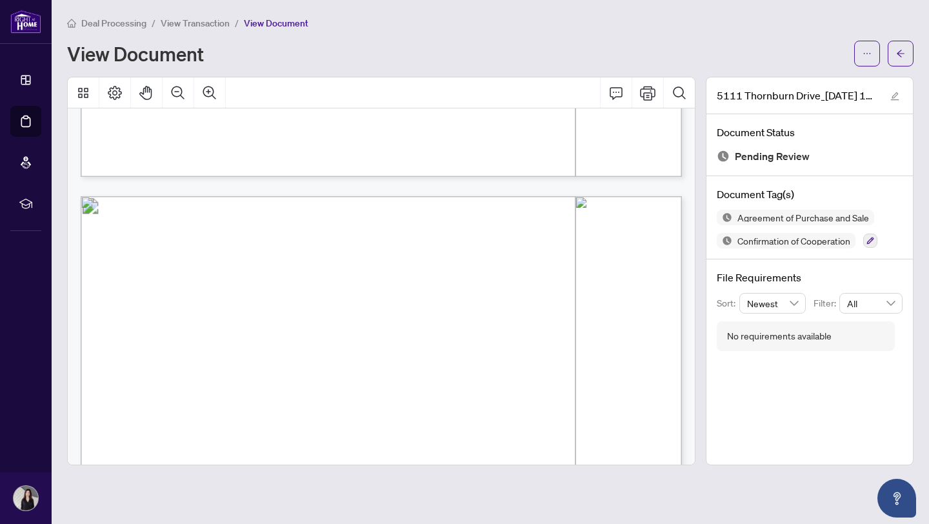
scroll to position [1628, 0]
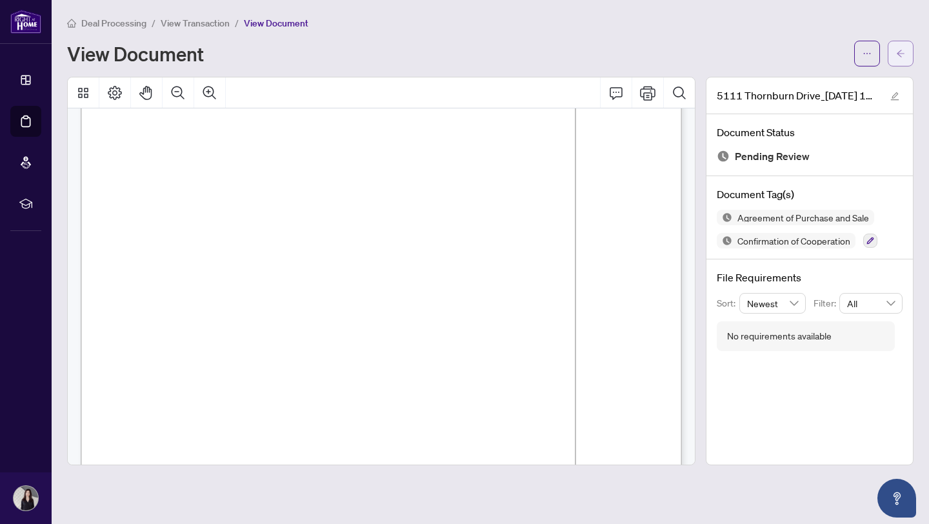
click at [898, 56] on icon "arrow-left" at bounding box center [901, 53] width 9 height 9
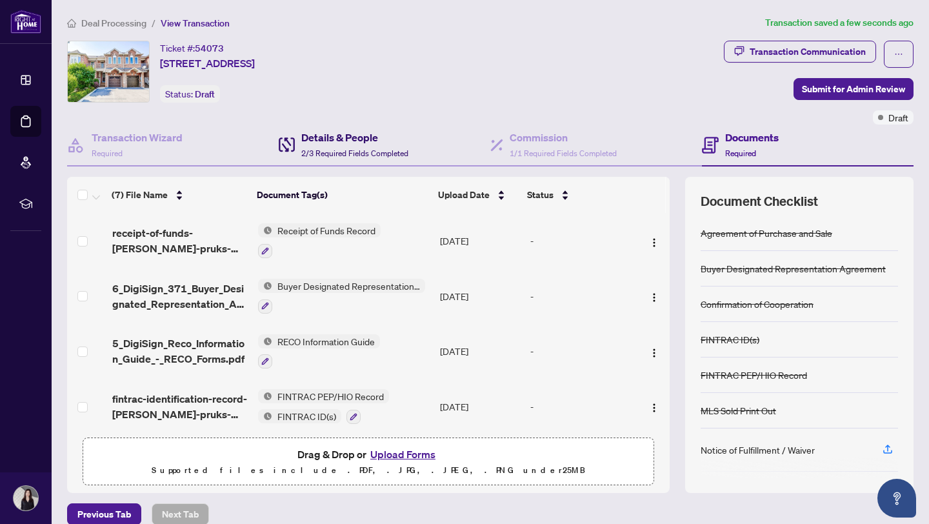
click at [299, 145] on div "Details & People 2/3 Required Fields Completed" at bounding box center [344, 145] width 130 height 30
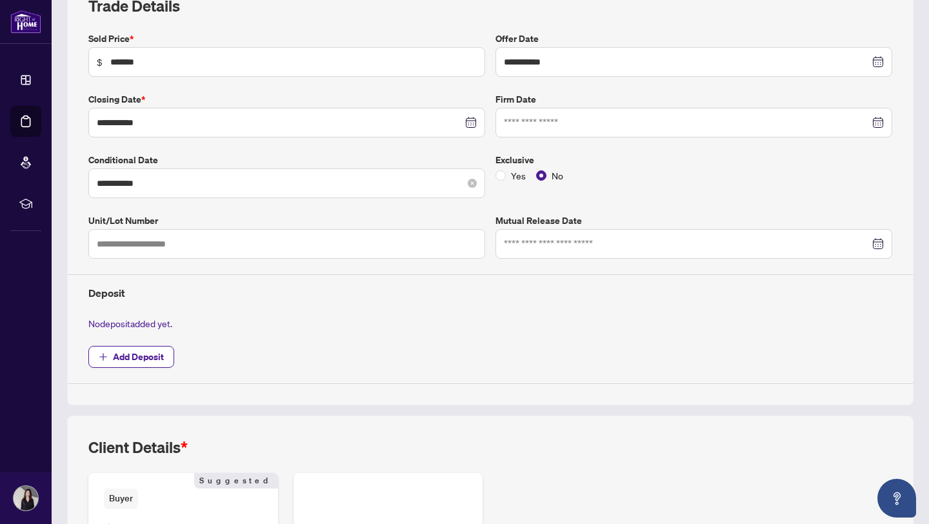
scroll to position [289, 0]
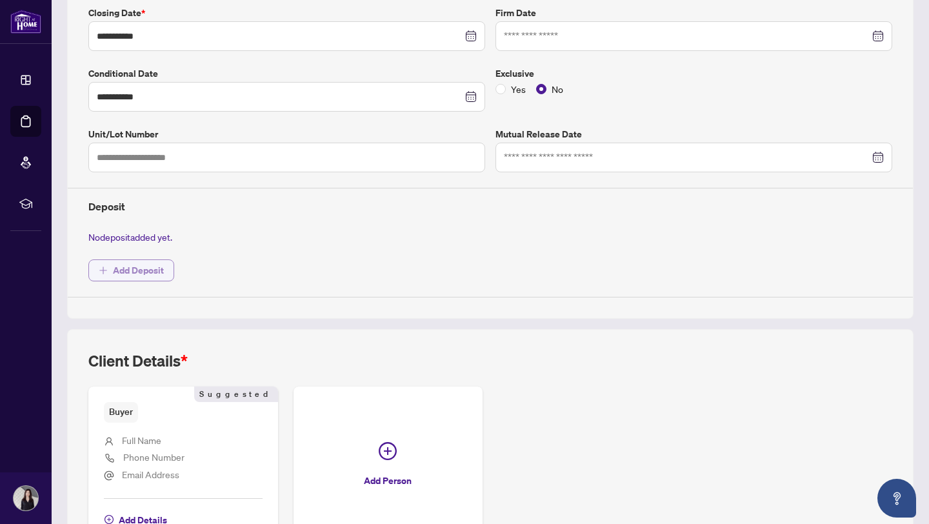
click at [153, 272] on span "Add Deposit" at bounding box center [138, 270] width 51 height 21
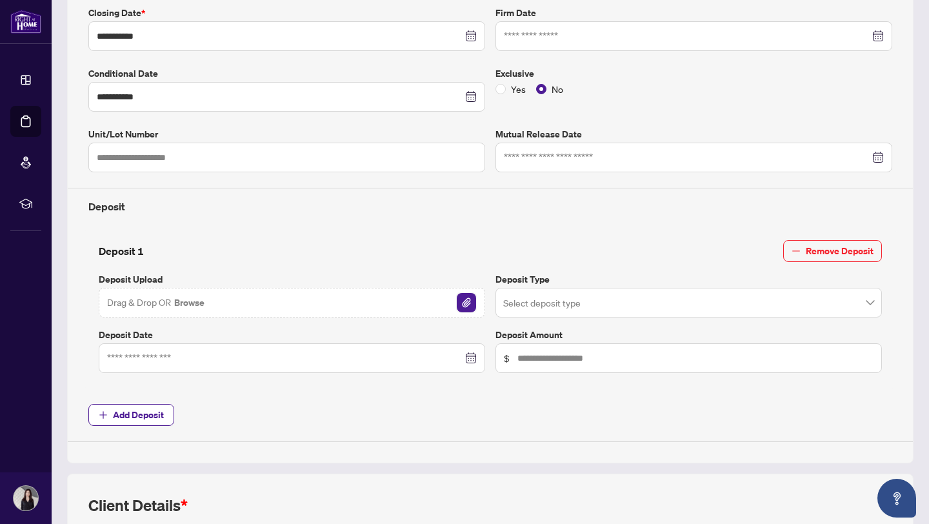
click at [471, 301] on img "button" at bounding box center [466, 302] width 19 height 19
click at [126, 416] on span "Add Deposit" at bounding box center [138, 415] width 51 height 21
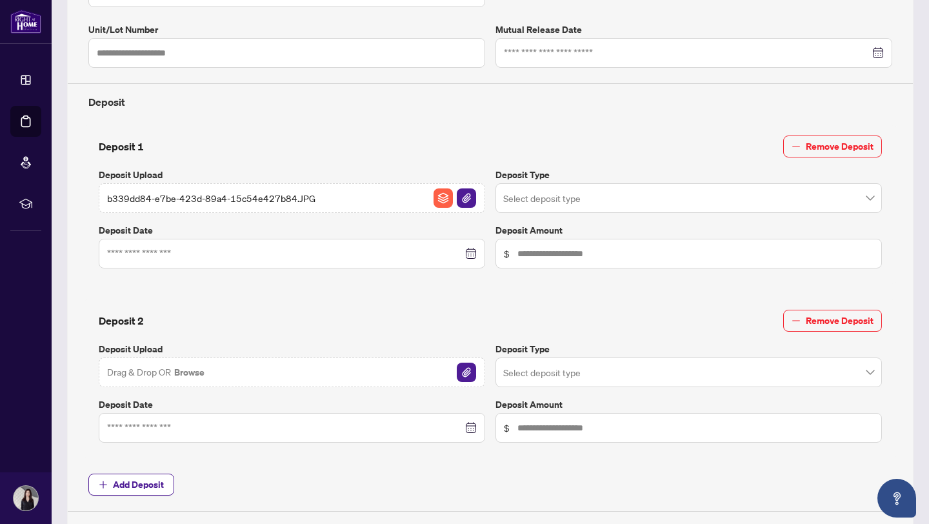
scroll to position [425, 0]
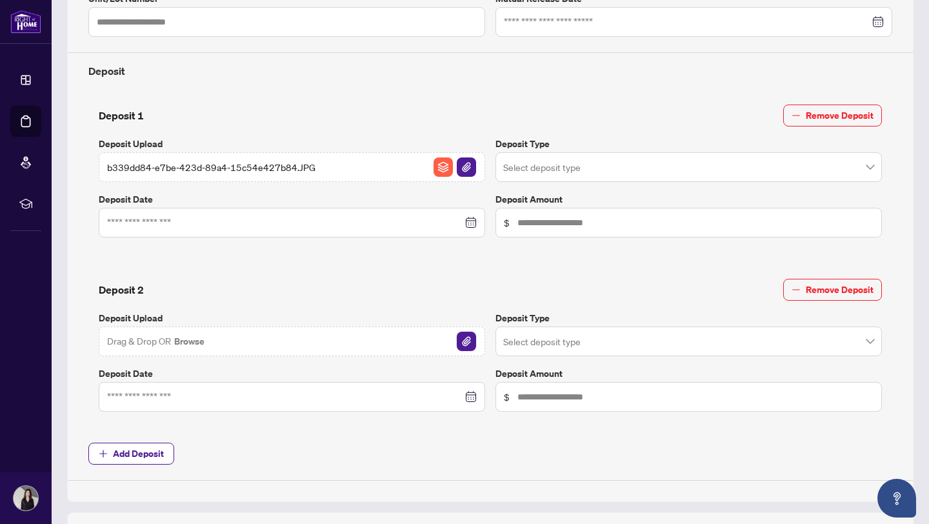
click at [473, 343] on img "button" at bounding box center [466, 341] width 19 height 19
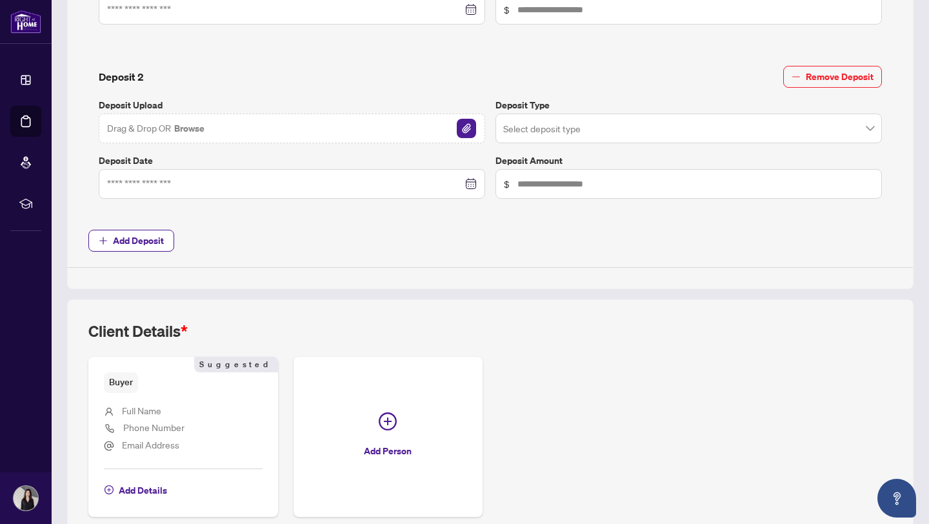
scroll to position [698, 0]
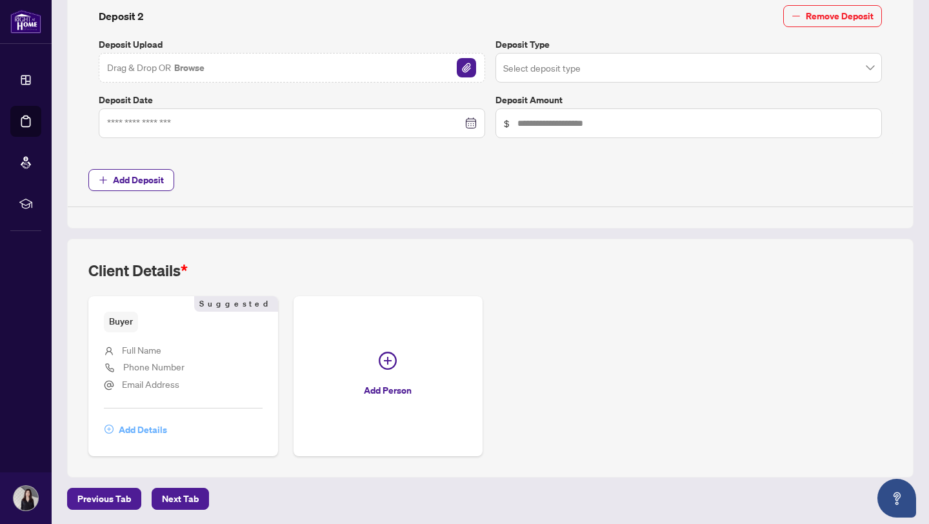
click at [139, 430] on span "Add Details" at bounding box center [143, 430] width 48 height 21
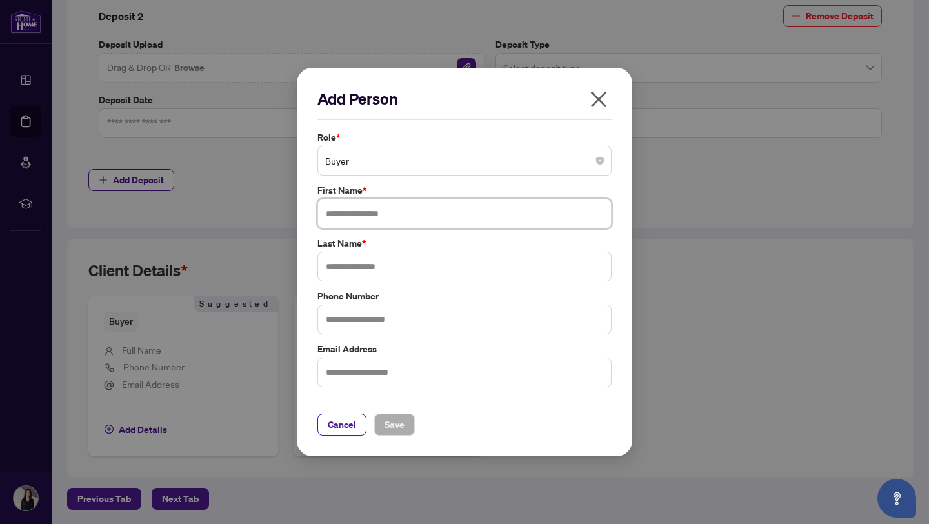
click at [419, 222] on input "text" at bounding box center [465, 214] width 294 height 30
type input "*********"
click at [425, 271] on input "text" at bounding box center [465, 267] width 294 height 30
type input "*"
type input "*****"
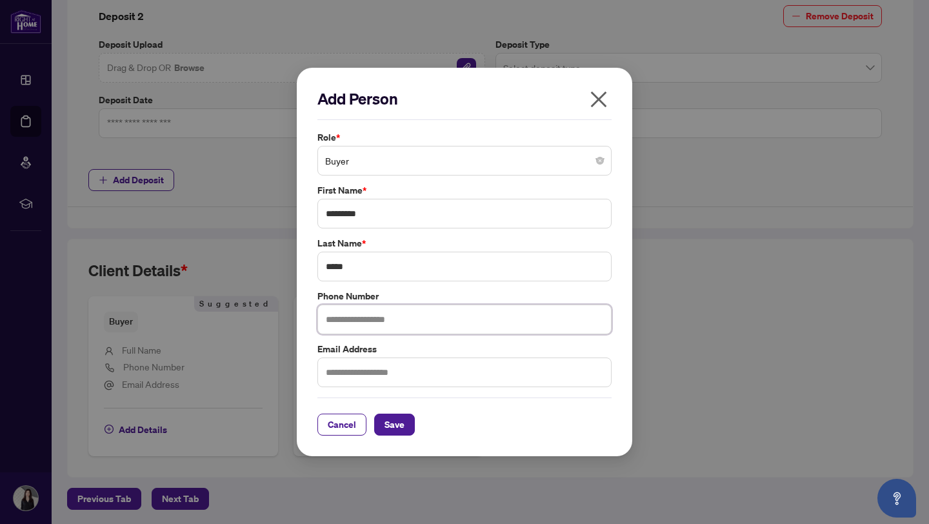
click at [405, 318] on input "text" at bounding box center [465, 320] width 294 height 30
click at [365, 352] on label "Email Address" at bounding box center [465, 349] width 294 height 14
click at [385, 427] on span "Save" at bounding box center [395, 424] width 20 height 21
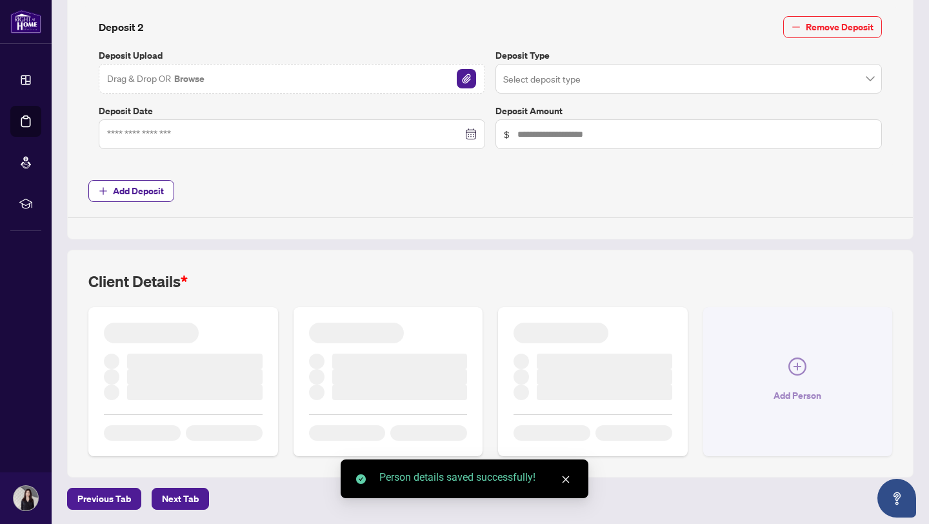
scroll to position [680, 0]
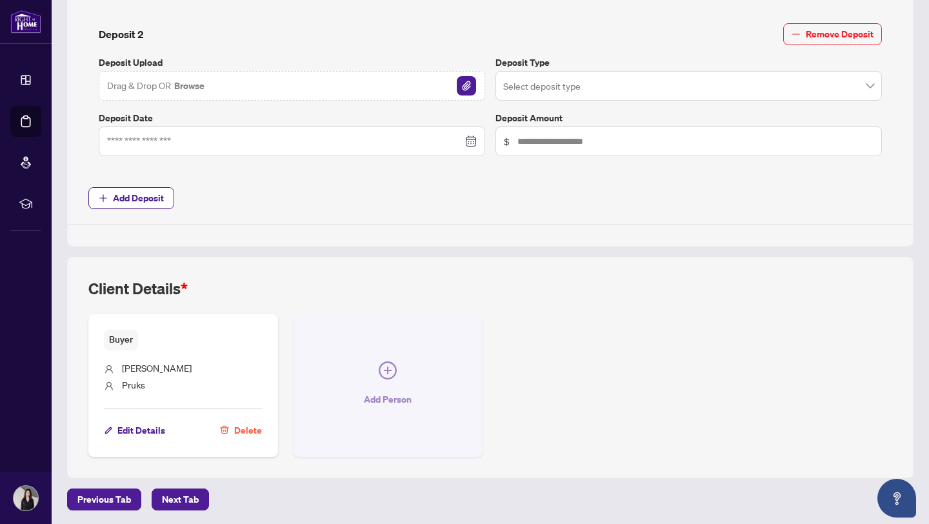
click at [392, 361] on icon "plus-circle" at bounding box center [388, 370] width 18 height 18
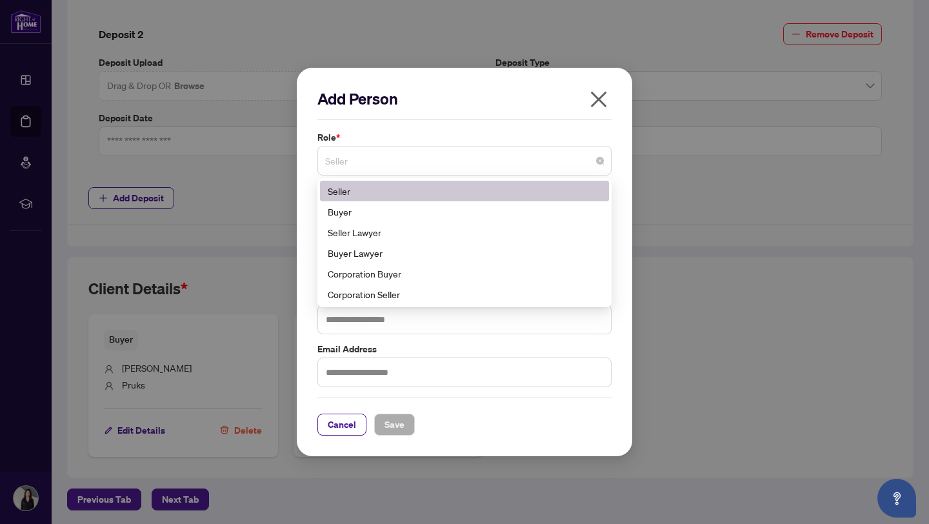
click at [376, 161] on span "Seller" at bounding box center [464, 160] width 279 height 25
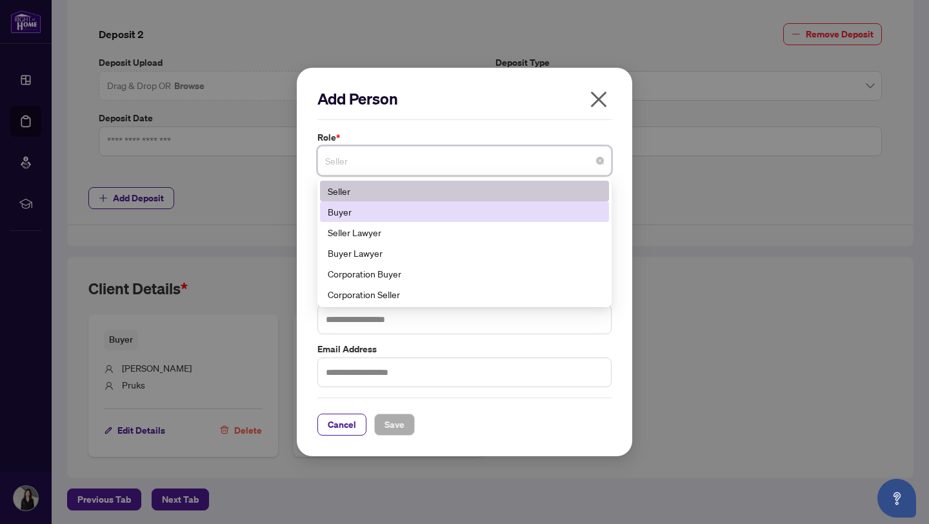
click at [363, 209] on div "Buyer" at bounding box center [465, 212] width 274 height 14
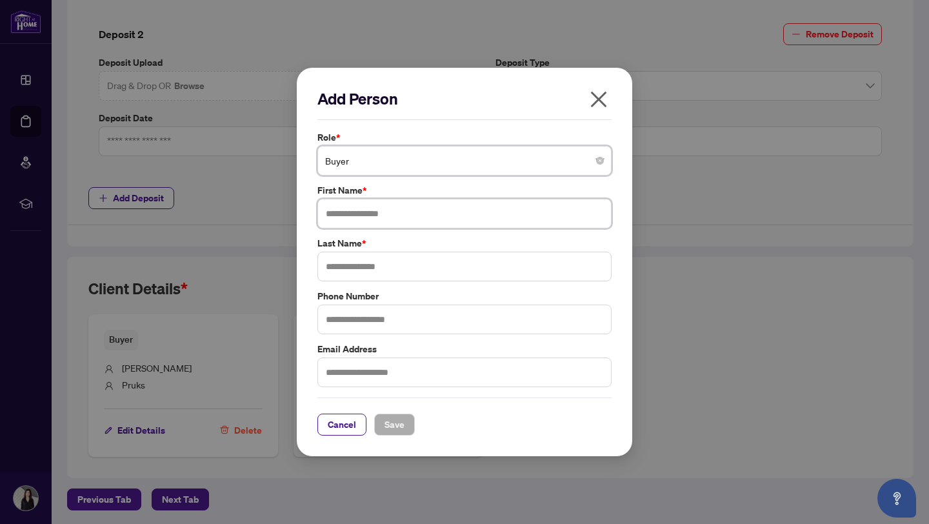
click at [359, 217] on input "text" at bounding box center [465, 214] width 294 height 30
type input "*********"
click at [346, 271] on input "text" at bounding box center [465, 267] width 294 height 30
type input "*****"
click at [402, 442] on div "Add Person Role * Buyer 1 2 5 Seller Buyer Seller Lawyer Buyer Lawyer Corporati…" at bounding box center [465, 262] width 336 height 389
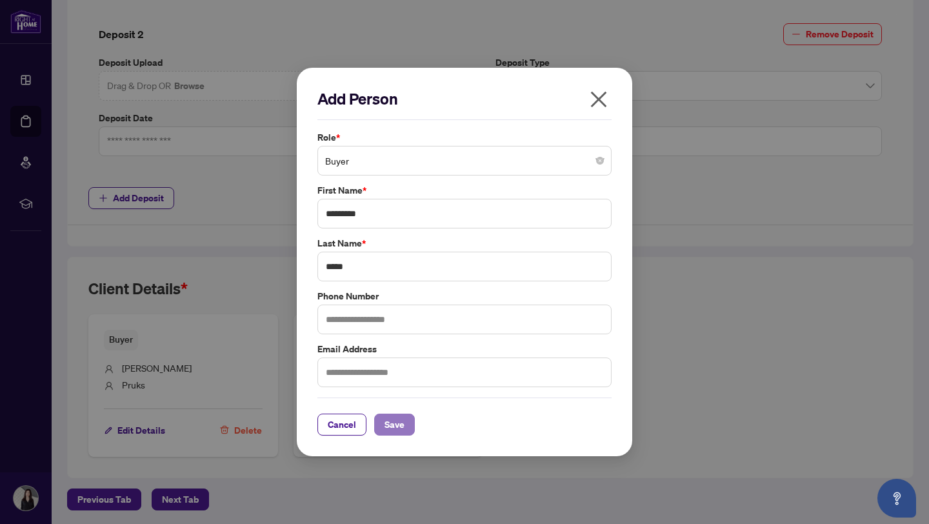
click at [397, 427] on span "Save" at bounding box center [395, 424] width 20 height 21
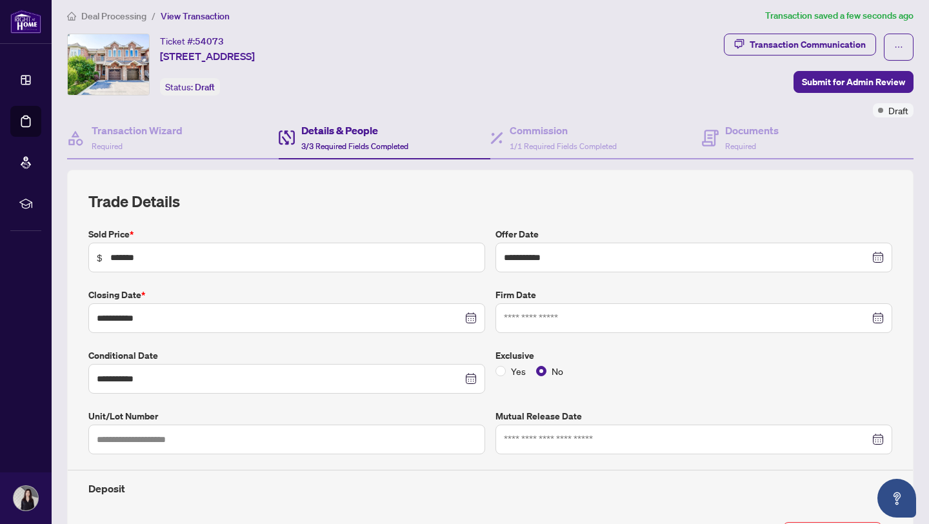
scroll to position [0, 0]
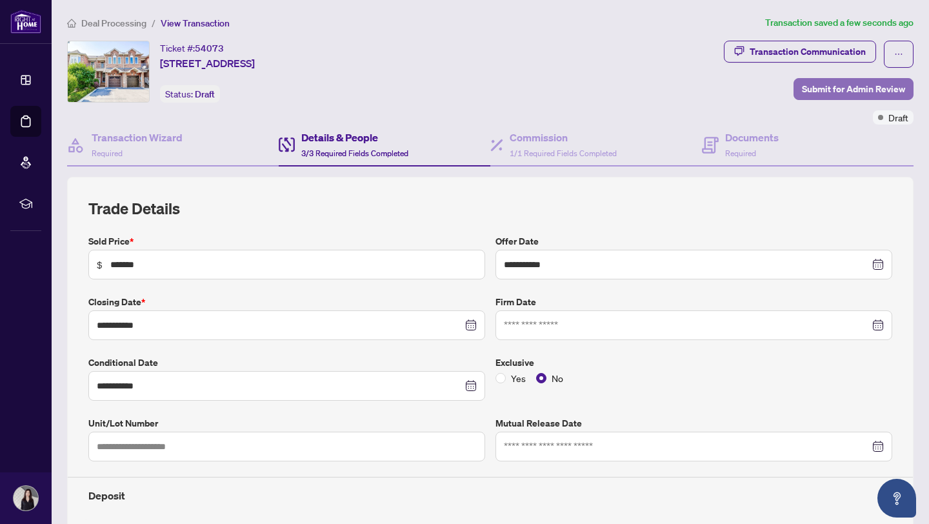
click at [819, 94] on span "Submit for Admin Review" at bounding box center [853, 89] width 103 height 21
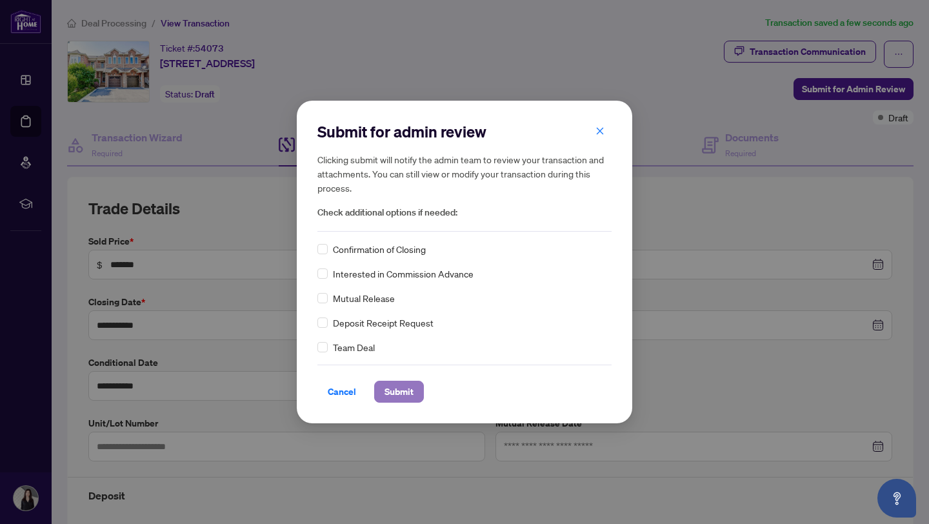
click at [398, 392] on span "Submit" at bounding box center [399, 391] width 29 height 21
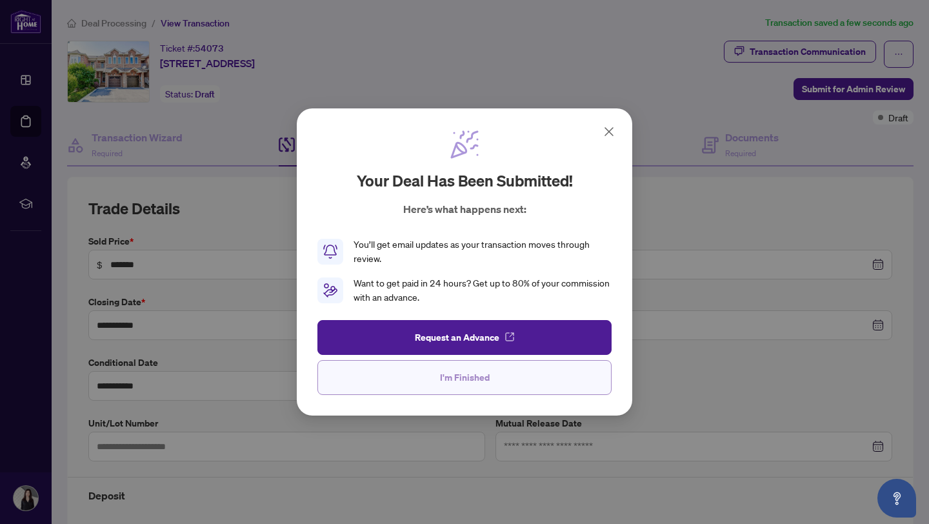
click at [404, 381] on button "I'm Finished" at bounding box center [465, 377] width 294 height 35
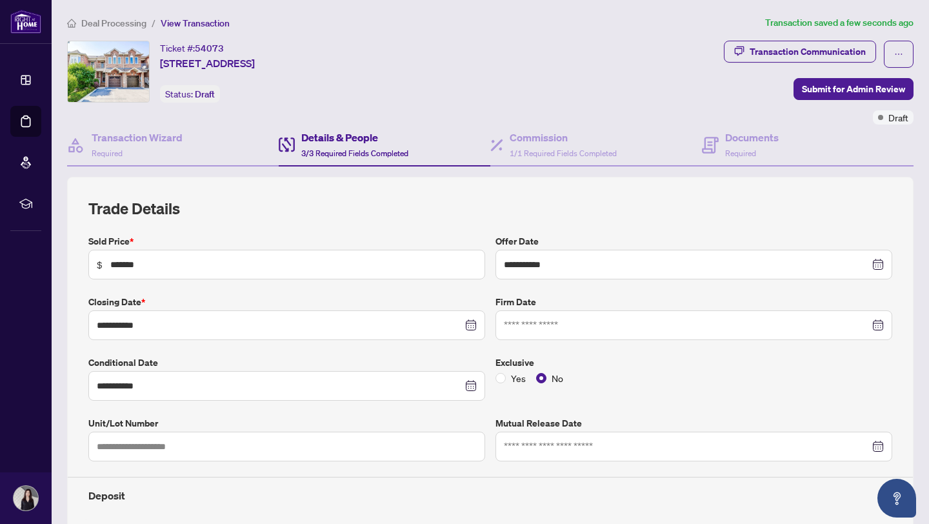
click at [97, 22] on span "Deal Processing" at bounding box center [113, 23] width 65 height 12
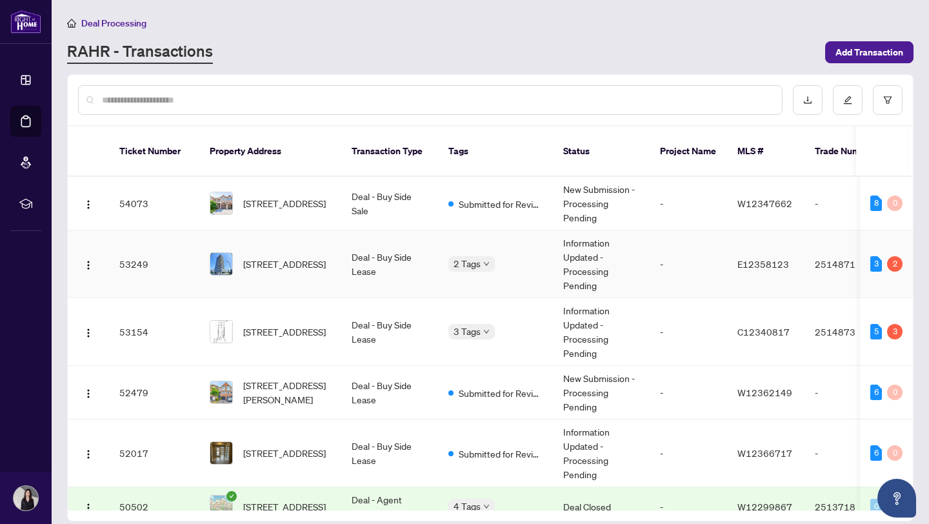
click at [425, 285] on td "Deal - Buy Side Lease" at bounding box center [389, 264] width 97 height 68
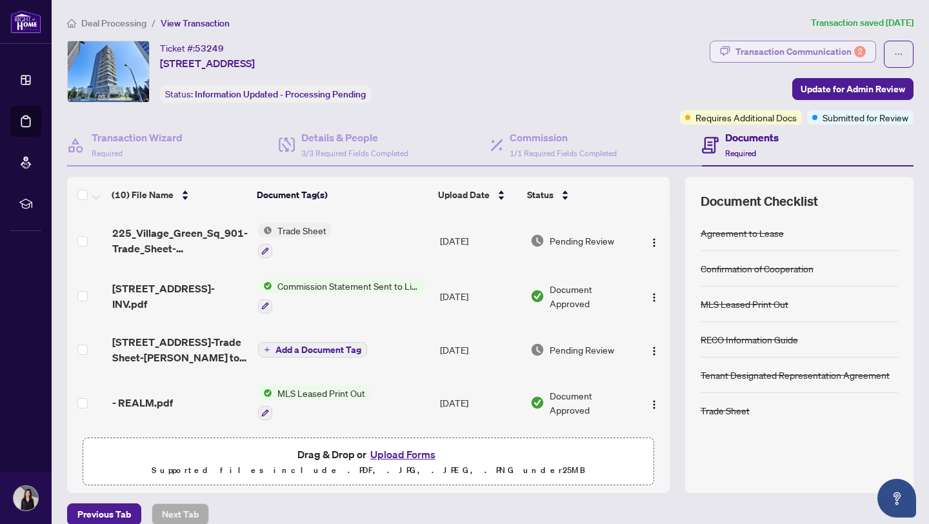
click at [800, 45] on div "Transaction Communication 2" at bounding box center [801, 51] width 130 height 21
type textarea "**********"
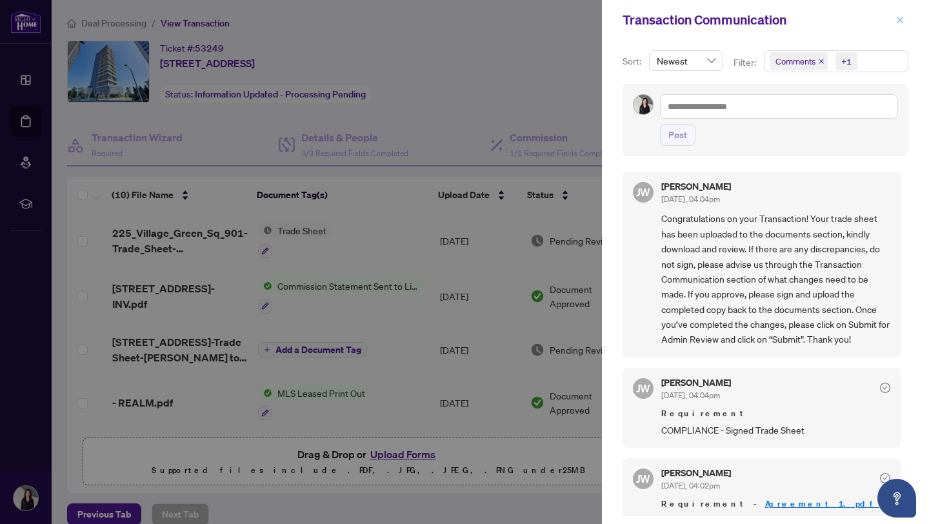
click at [899, 21] on icon "close" at bounding box center [900, 19] width 9 height 9
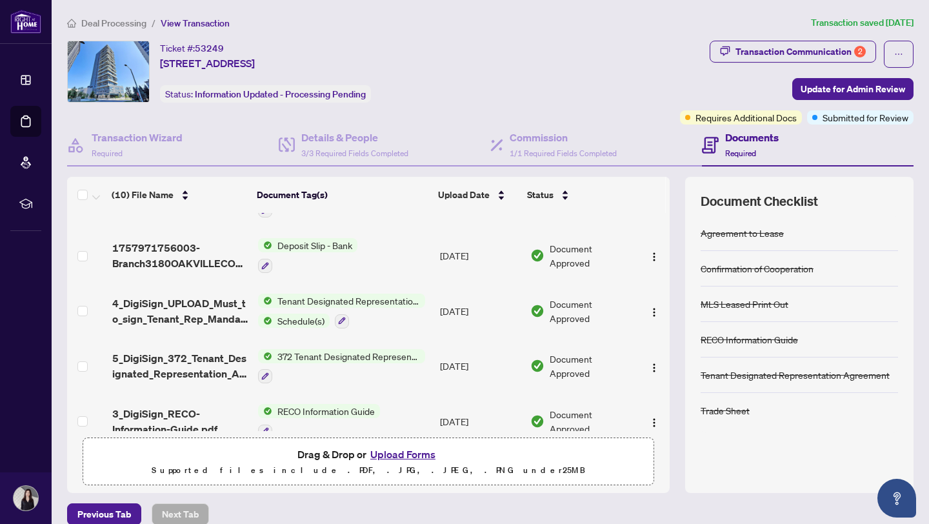
scroll to position [316, 0]
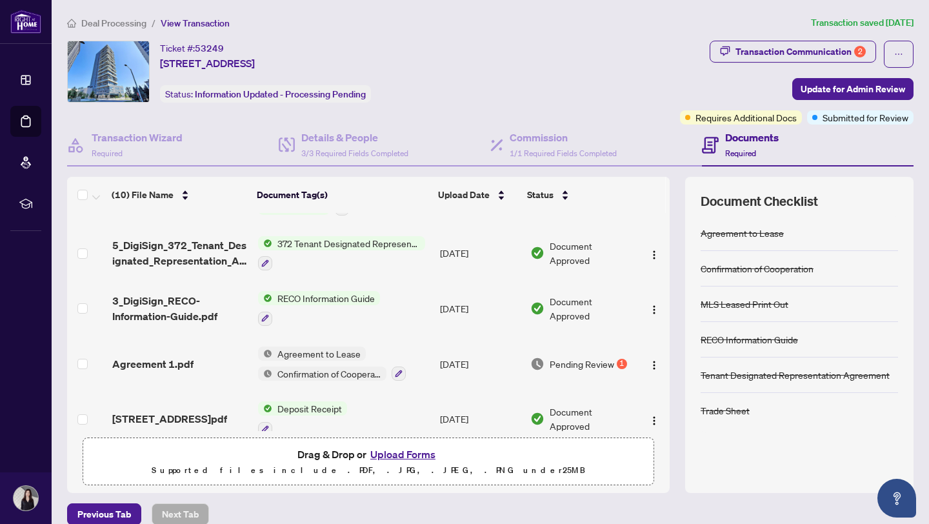
click at [136, 21] on span "Deal Processing" at bounding box center [113, 23] width 65 height 12
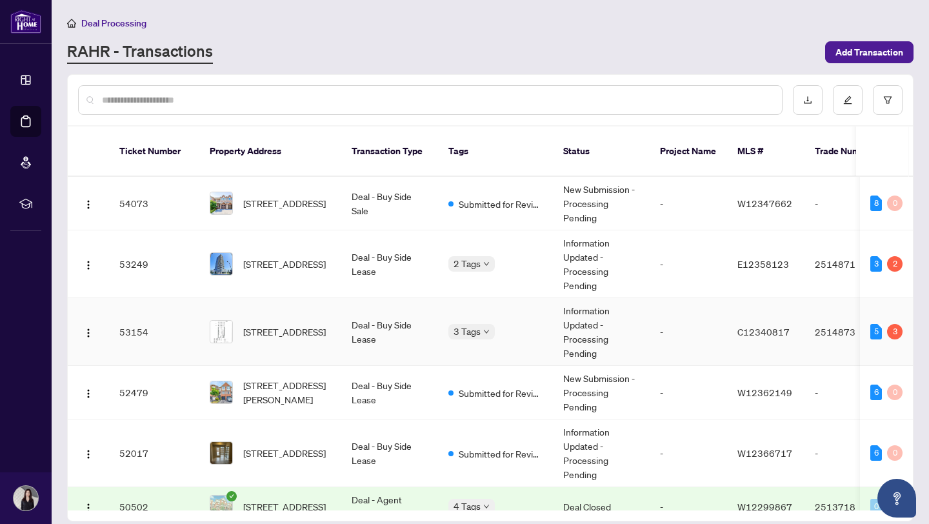
click at [585, 336] on td "Information Updated - Processing Pending" at bounding box center [601, 332] width 97 height 68
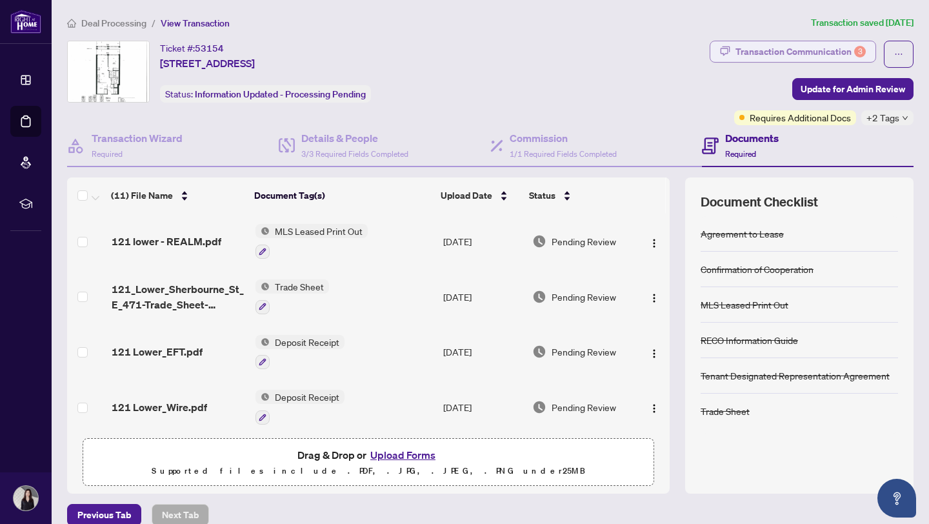
click at [769, 50] on div "Transaction Communication 3" at bounding box center [801, 51] width 130 height 21
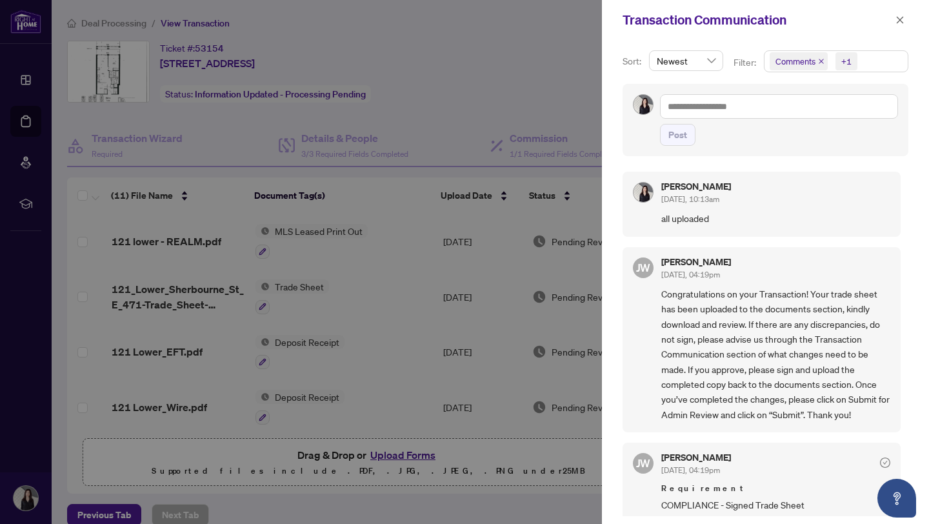
click at [695, 220] on span "all uploaded" at bounding box center [776, 218] width 229 height 15
copy span "all uploaded"
click at [898, 23] on icon "close" at bounding box center [900, 19] width 9 height 9
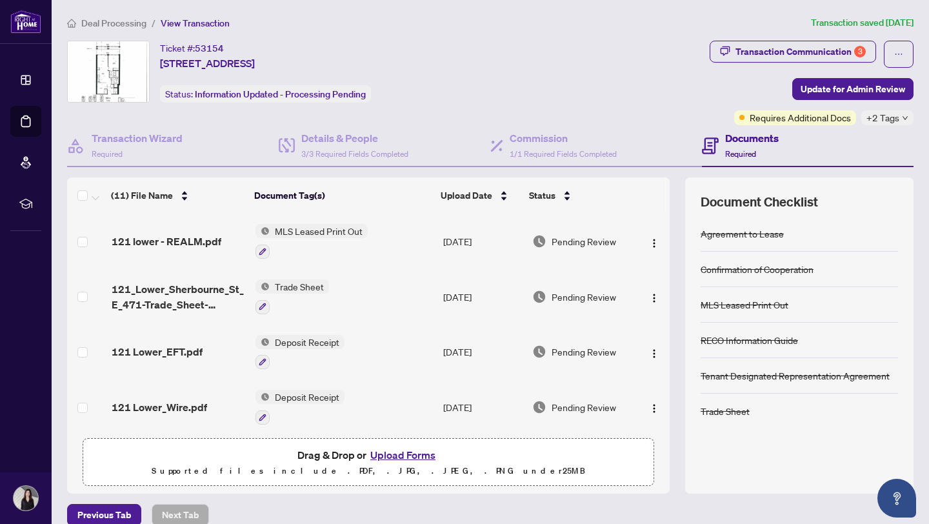
click at [109, 26] on span "Deal Processing" at bounding box center [113, 23] width 65 height 12
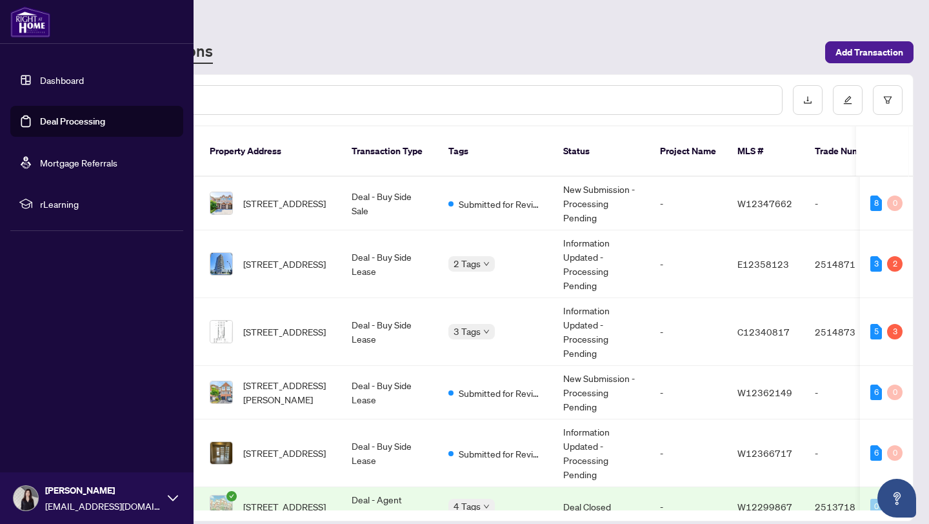
click at [40, 74] on link "Dashboard" at bounding box center [62, 80] width 44 height 12
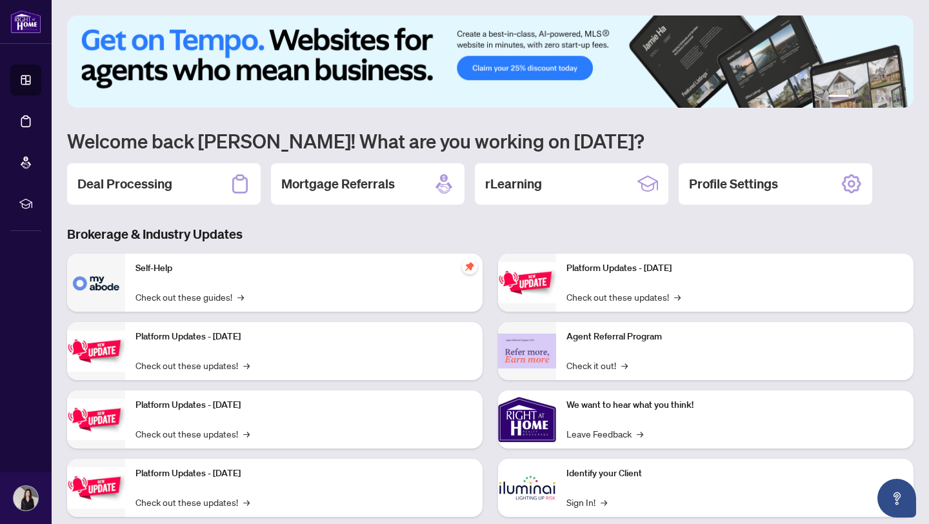
scroll to position [28, 0]
